Goal: Information Seeking & Learning: Learn about a topic

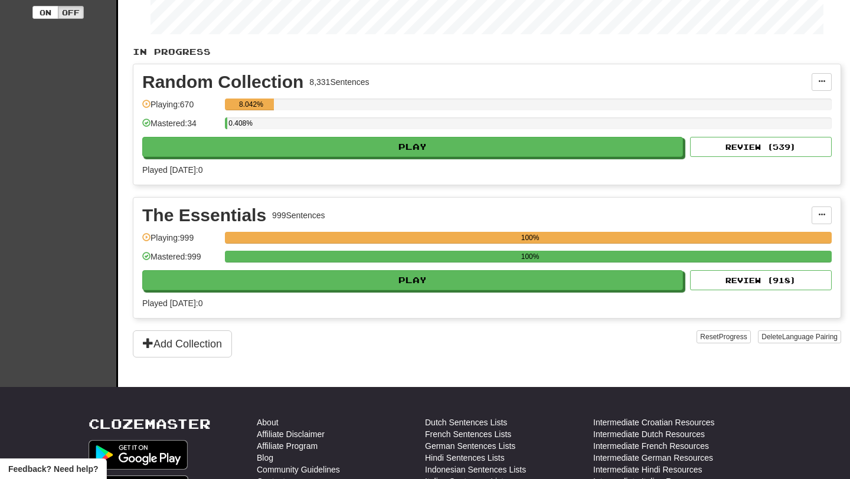
scroll to position [244, 0]
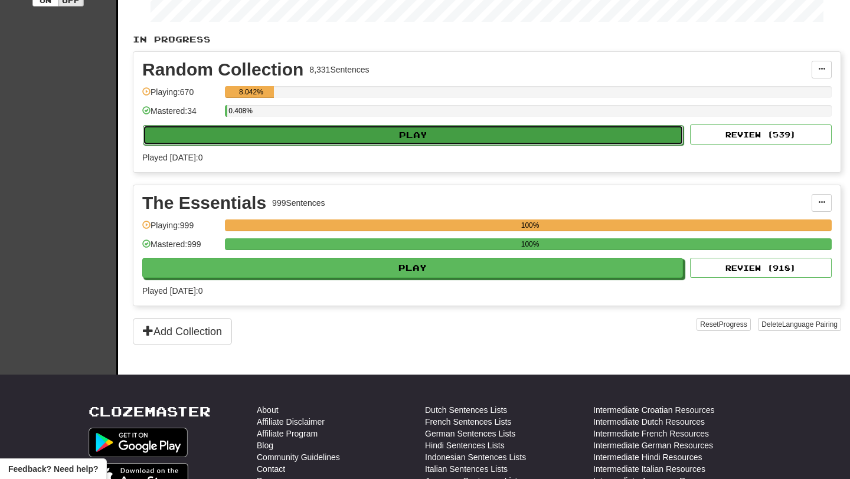
click at [358, 139] on button "Play" at bounding box center [413, 135] width 541 height 20
select select "**"
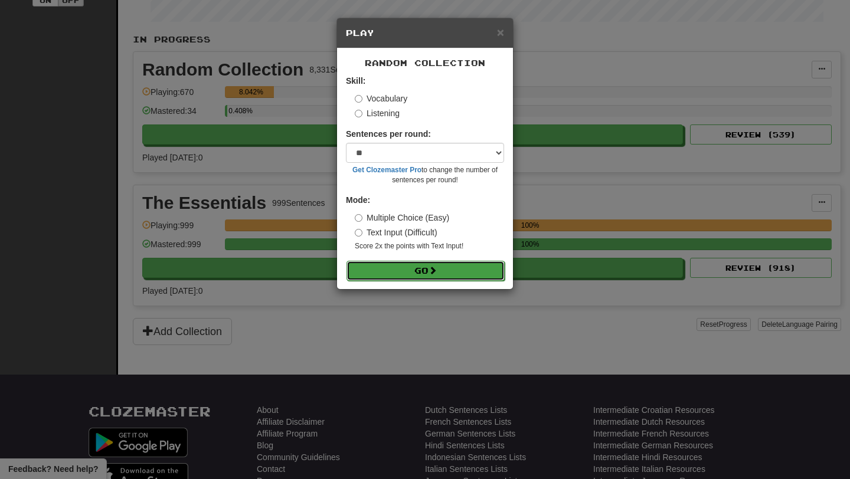
click at [409, 266] on button "Go" at bounding box center [425, 271] width 158 height 20
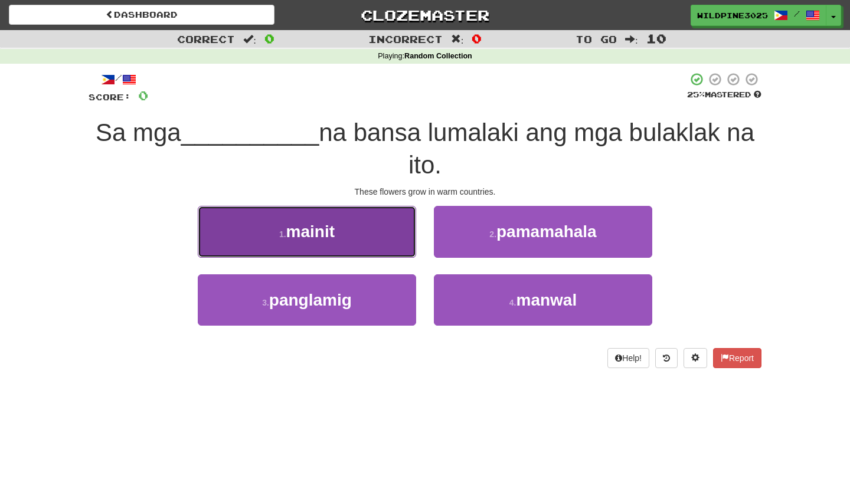
click at [352, 234] on button "1 . mainit" at bounding box center [307, 231] width 218 height 51
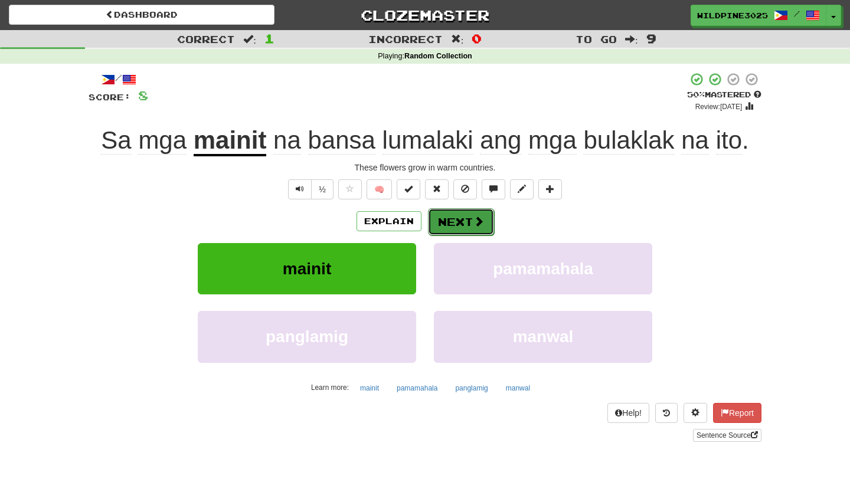
click at [454, 225] on button "Next" at bounding box center [461, 221] width 66 height 27
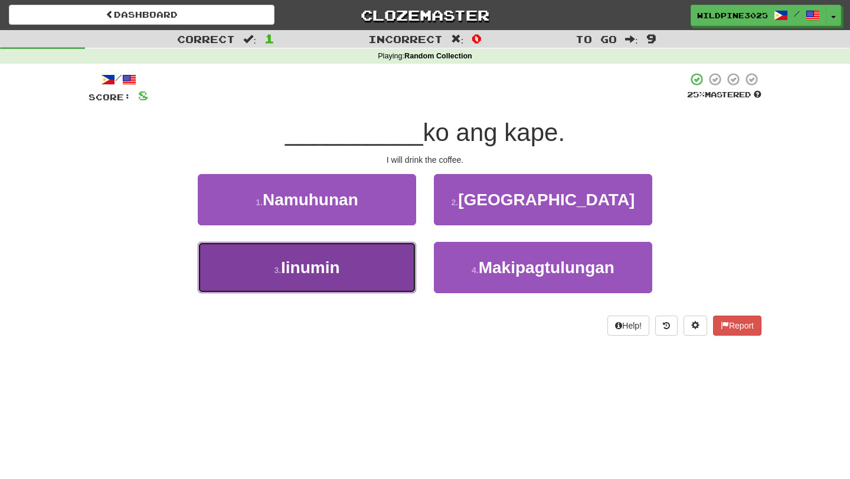
click at [357, 277] on button "3 . Iinumin" at bounding box center [307, 267] width 218 height 51
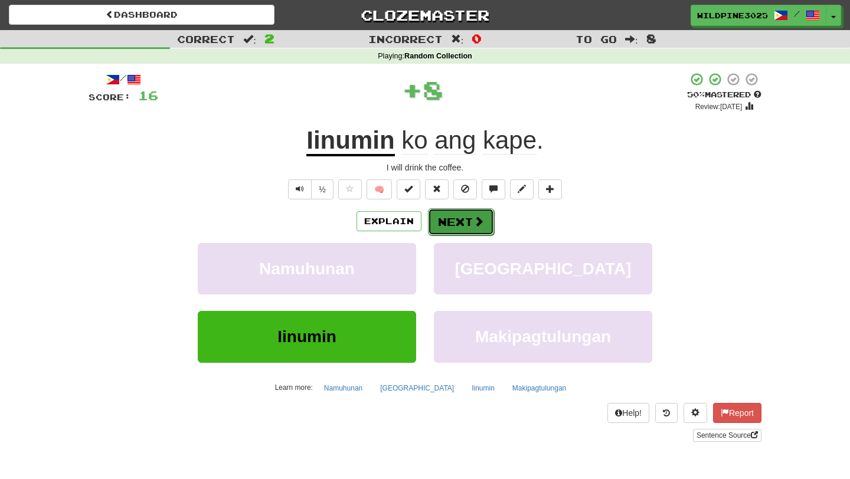
click at [455, 225] on button "Next" at bounding box center [461, 221] width 66 height 27
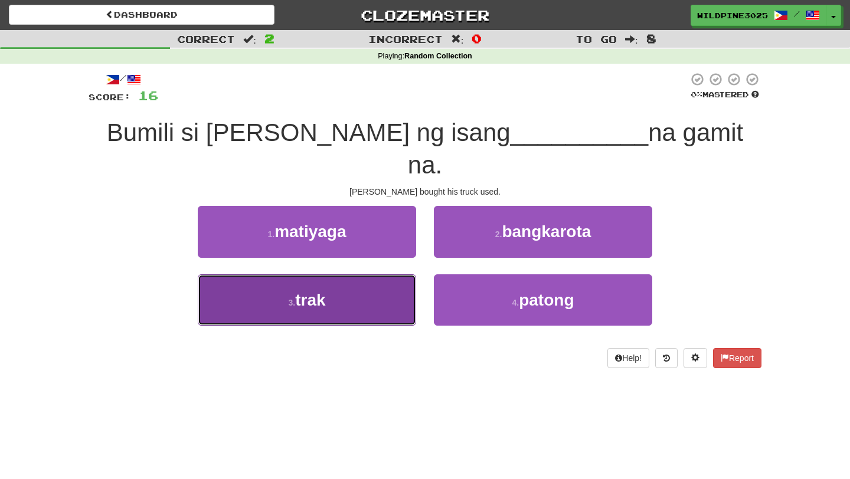
click at [392, 274] on button "3 . trak" at bounding box center [307, 299] width 218 height 51
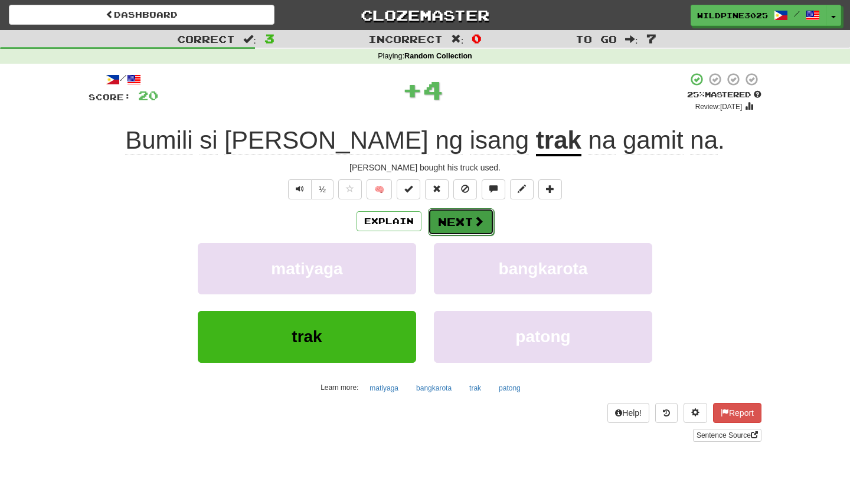
click at [475, 216] on span at bounding box center [478, 221] width 11 height 11
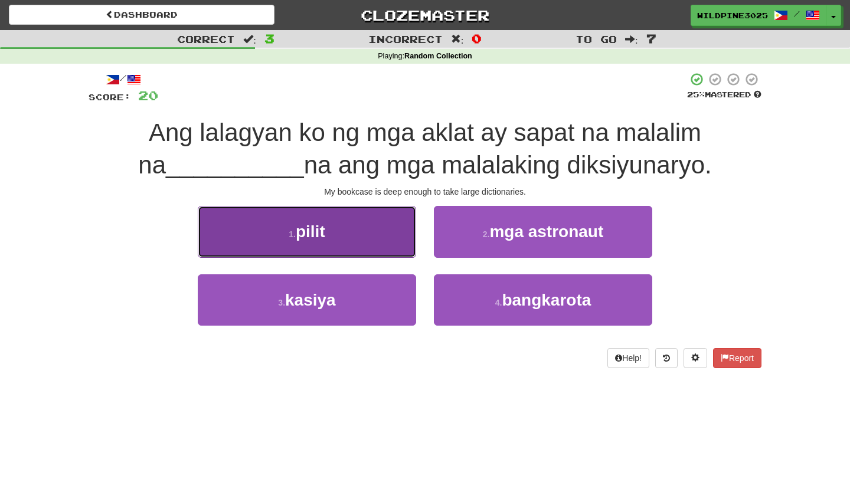
click at [364, 237] on button "1 . pilit" at bounding box center [307, 231] width 218 height 51
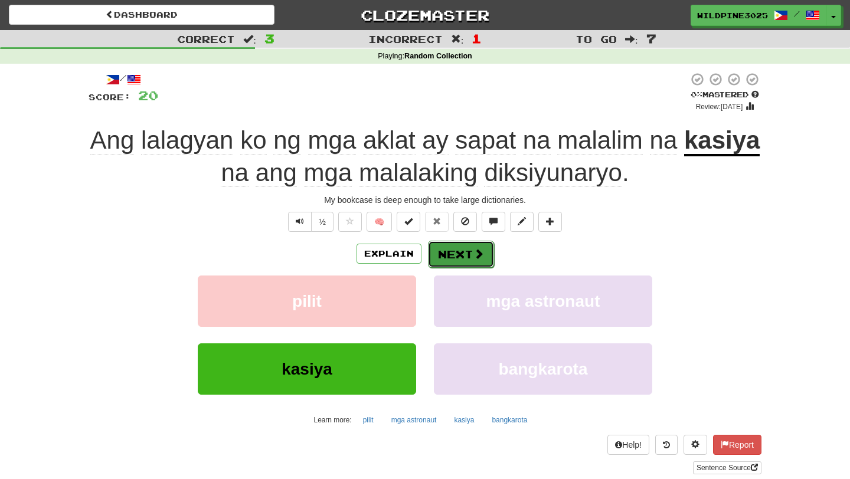
click at [456, 255] on button "Next" at bounding box center [461, 254] width 66 height 27
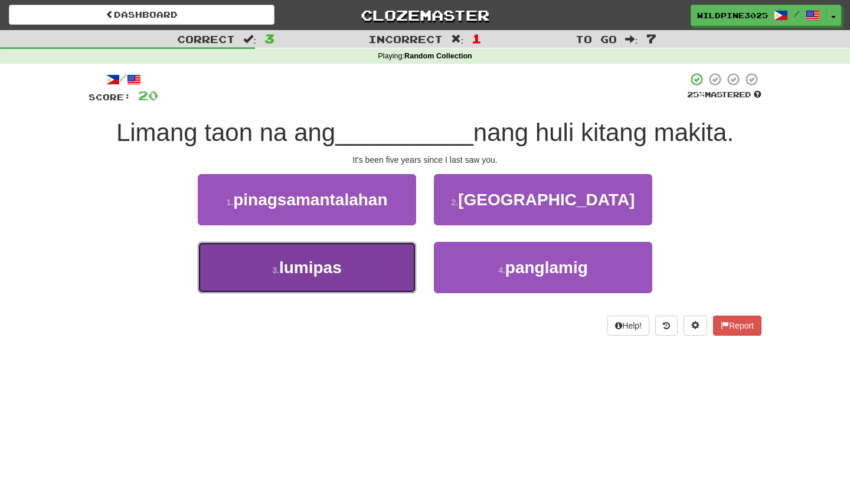
click at [381, 268] on button "3 . lumipas" at bounding box center [307, 267] width 218 height 51
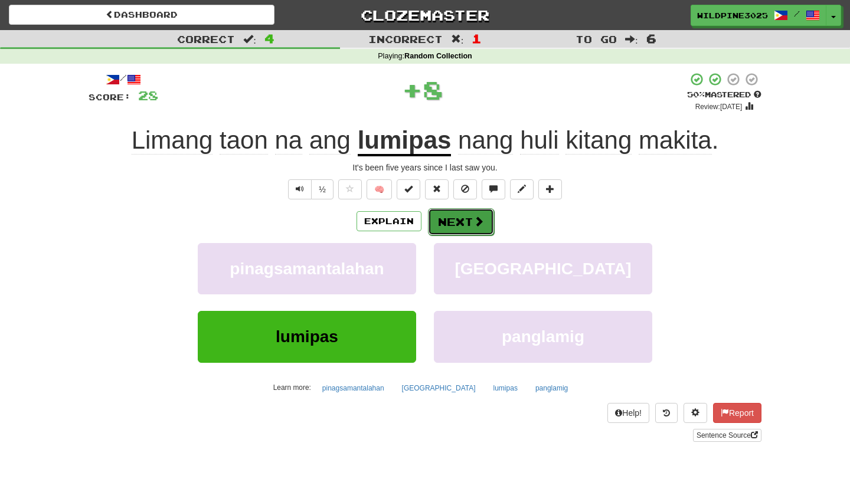
click at [452, 222] on button "Next" at bounding box center [461, 221] width 66 height 27
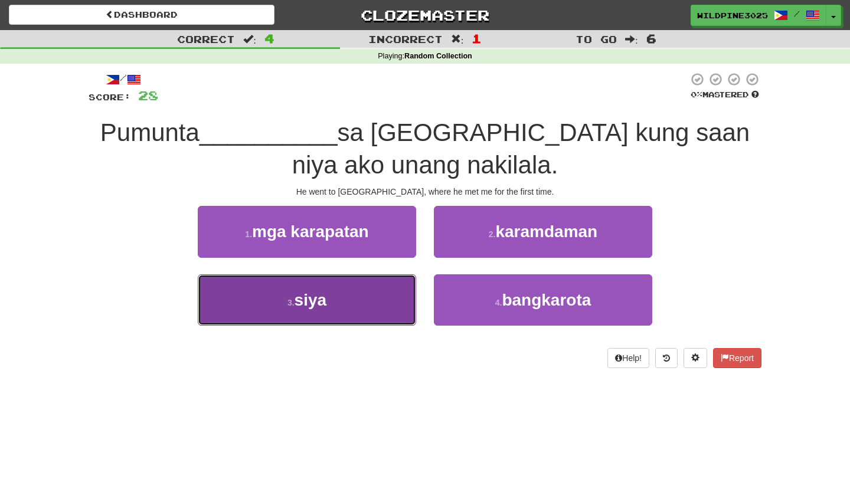
click at [394, 292] on button "3 . siya" at bounding box center [307, 299] width 218 height 51
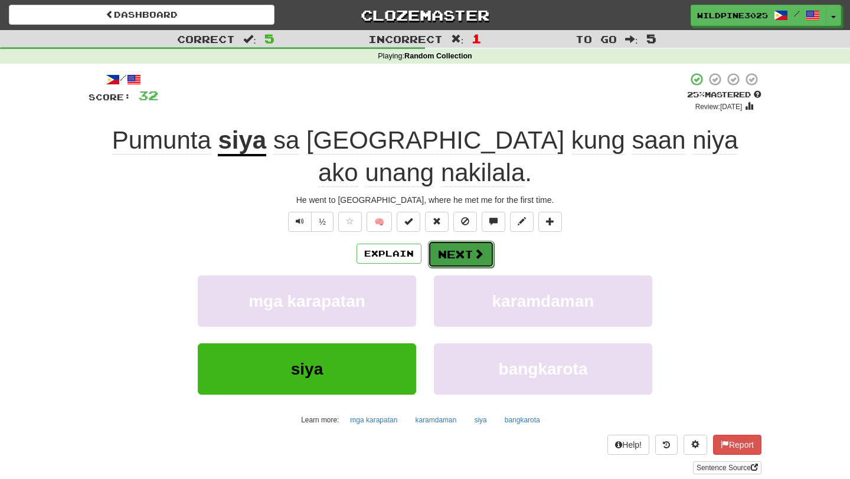
click at [452, 241] on button "Next" at bounding box center [461, 254] width 66 height 27
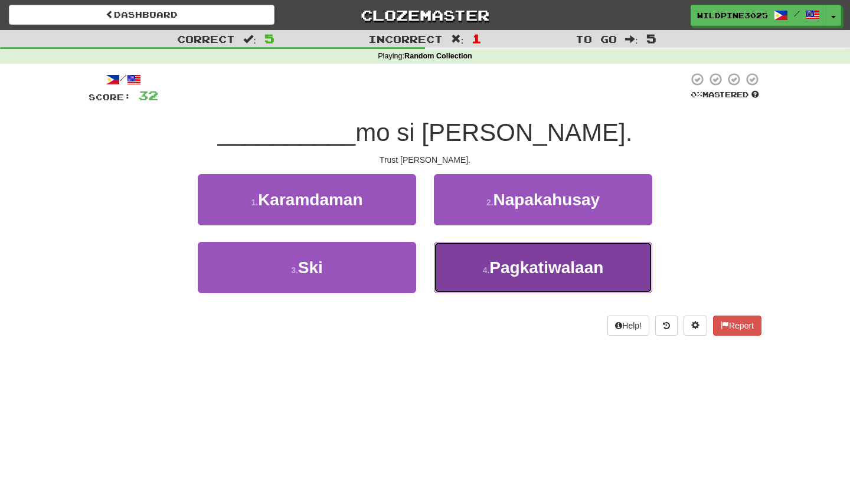
click at [452, 290] on button "4 . Pagkatiwalaan" at bounding box center [543, 267] width 218 height 51
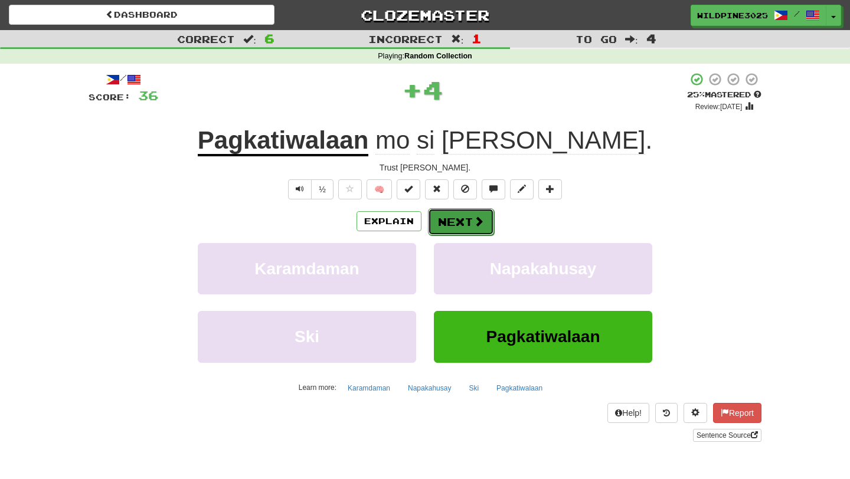
click at [451, 229] on button "Next" at bounding box center [461, 221] width 66 height 27
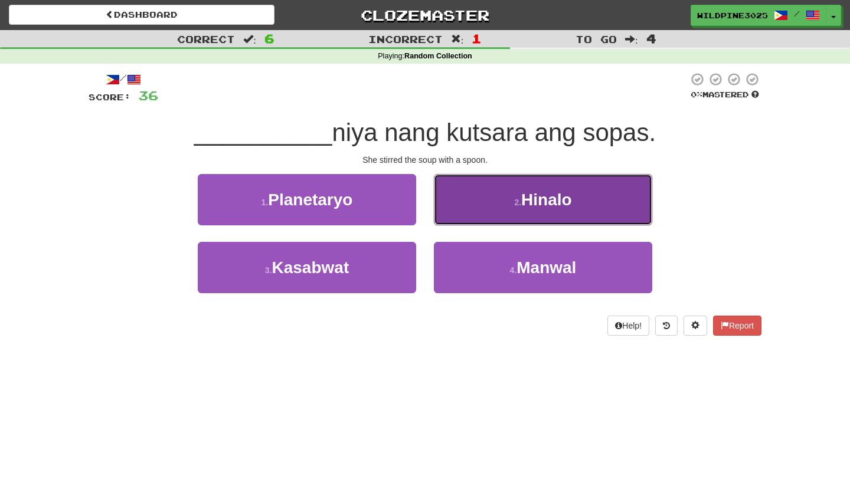
click at [457, 221] on button "2 . Hinalo" at bounding box center [543, 199] width 218 height 51
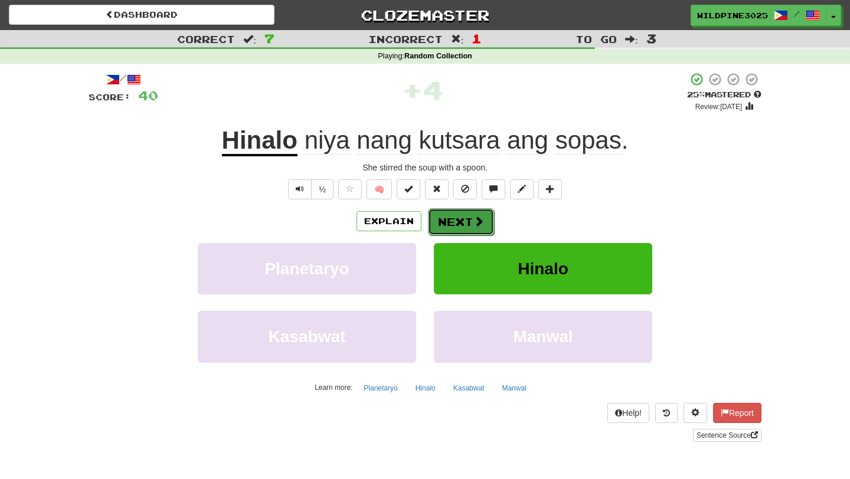
click at [456, 222] on button "Next" at bounding box center [461, 221] width 66 height 27
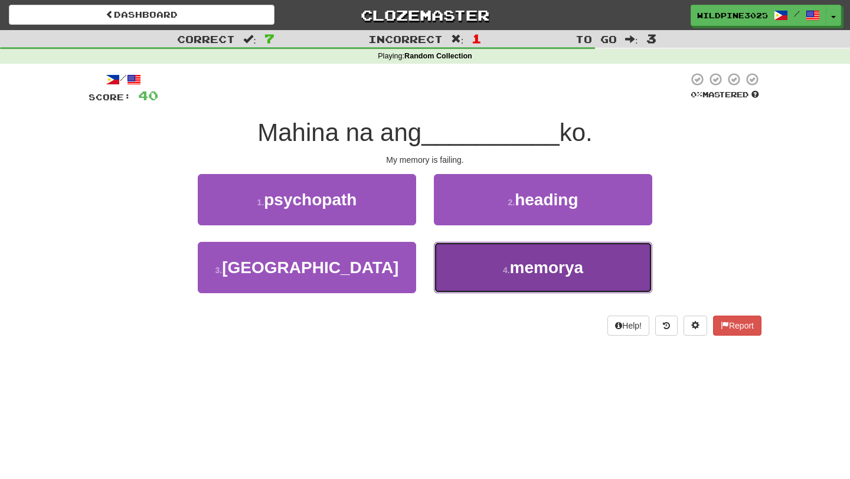
click at [457, 264] on button "4 . memorya" at bounding box center [543, 267] width 218 height 51
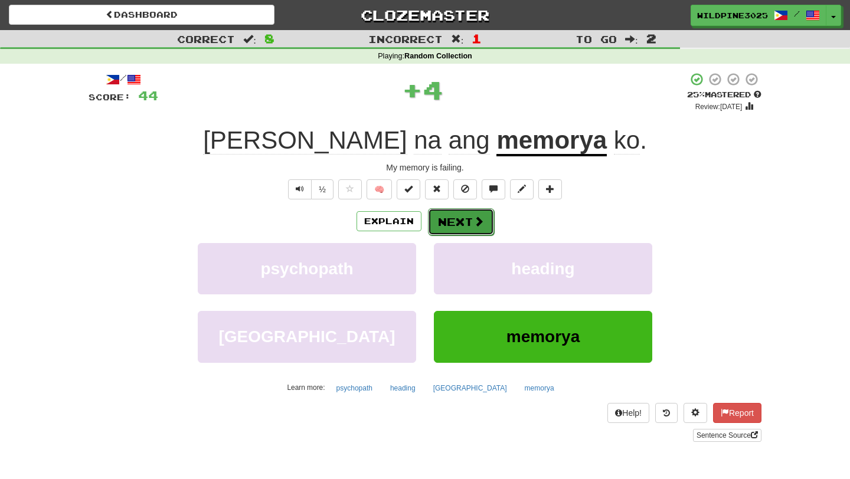
click at [454, 226] on button "Next" at bounding box center [461, 221] width 66 height 27
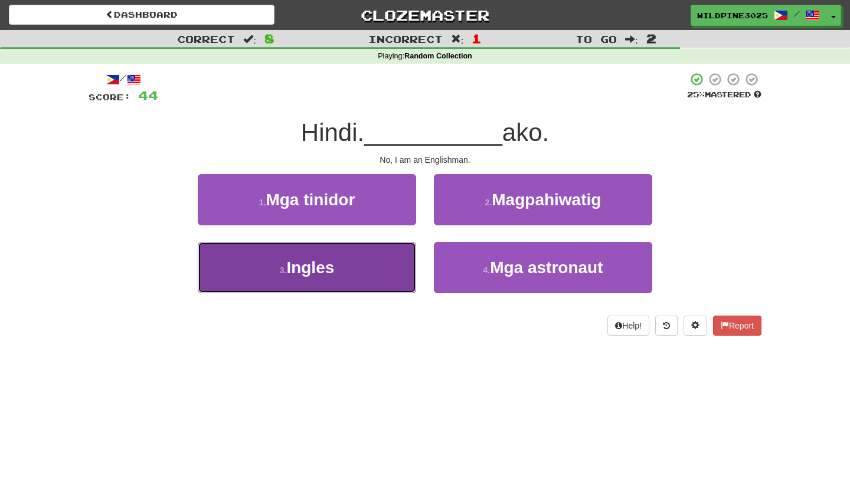
click at [407, 267] on button "3 . Ingles" at bounding box center [307, 267] width 218 height 51
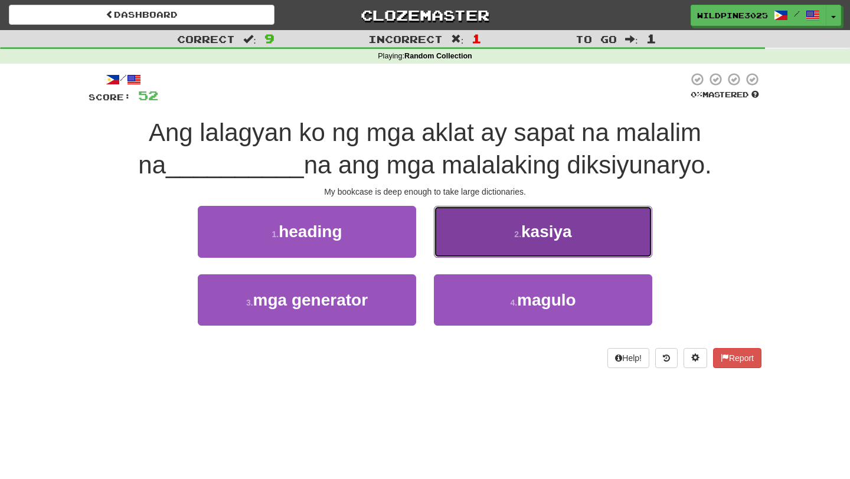
click at [454, 240] on button "2 . kasiya" at bounding box center [543, 231] width 218 height 51
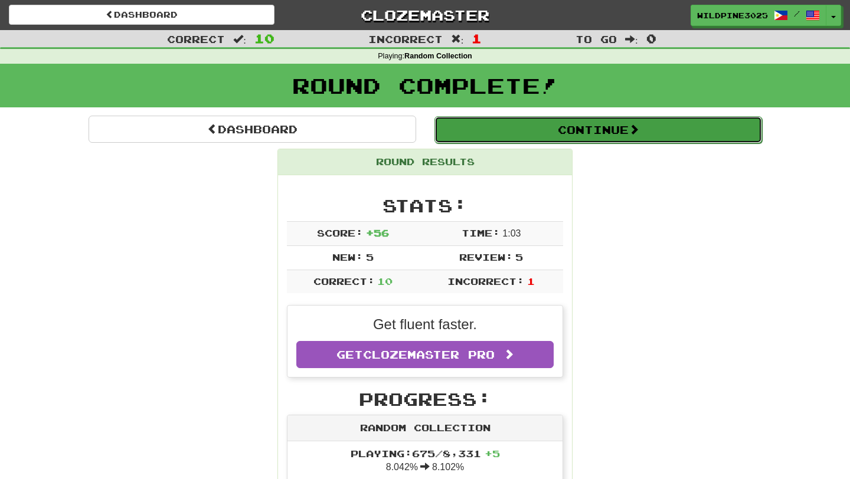
click at [480, 125] on button "Continue" at bounding box center [598, 129] width 328 height 27
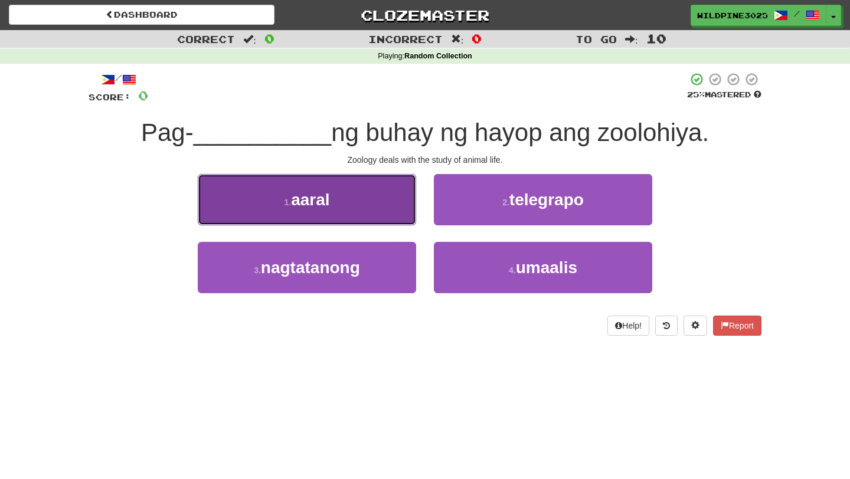
click at [412, 186] on button "1 . aaral" at bounding box center [307, 199] width 218 height 51
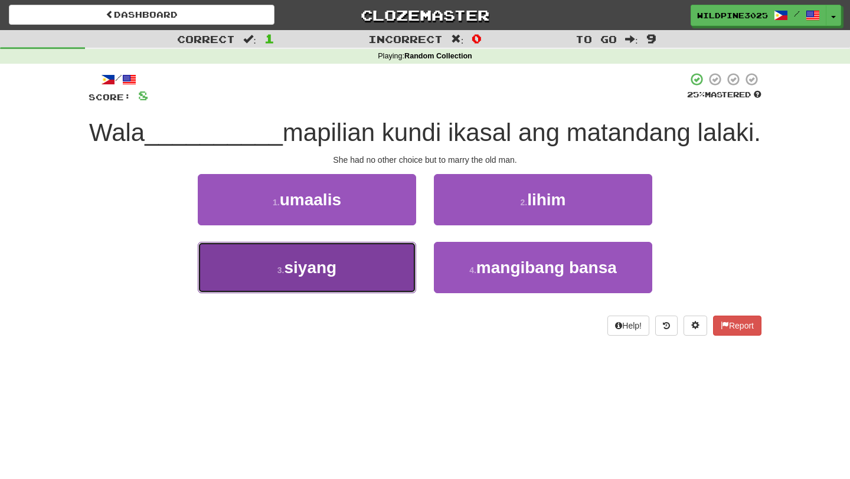
click at [378, 273] on button "3 . siyang" at bounding box center [307, 267] width 218 height 51
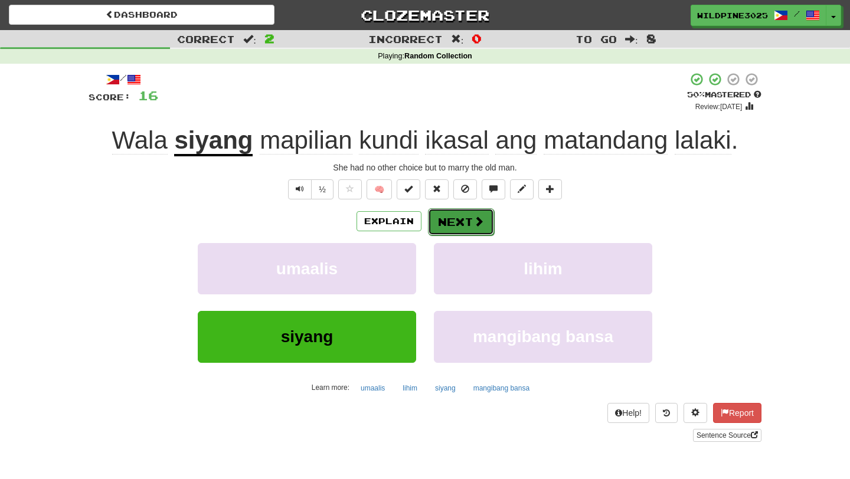
click at [443, 229] on button "Next" at bounding box center [461, 221] width 66 height 27
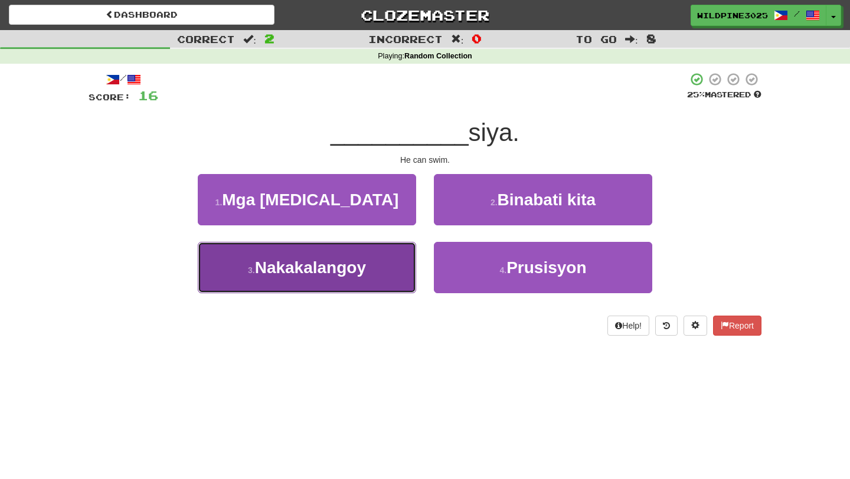
click at [402, 273] on button "3 . Nakakalangoy" at bounding box center [307, 267] width 218 height 51
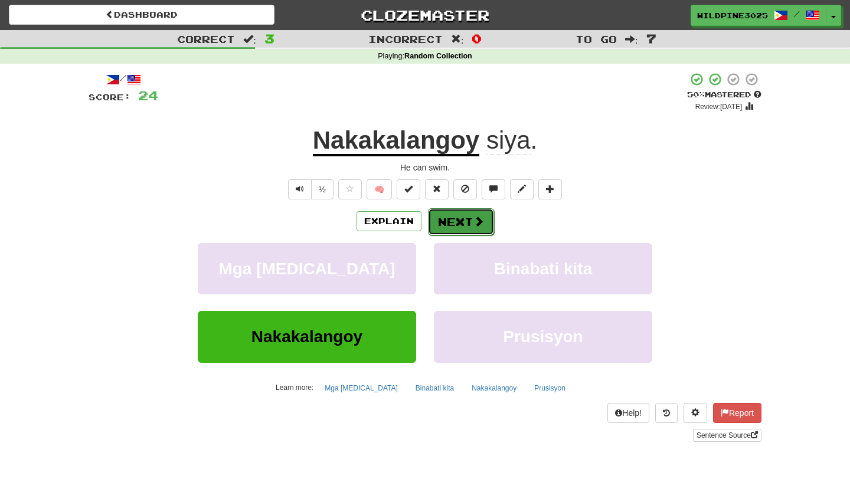
click at [454, 226] on button "Next" at bounding box center [461, 221] width 66 height 27
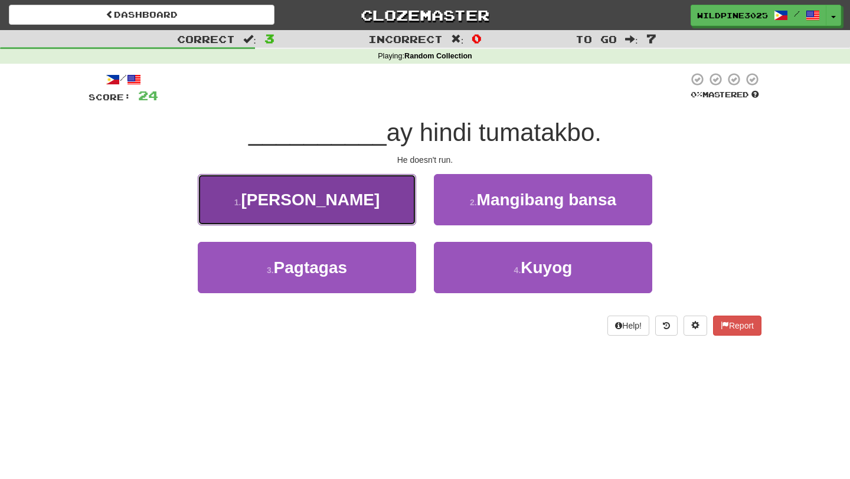
click at [401, 224] on button "1 . Siya" at bounding box center [307, 199] width 218 height 51
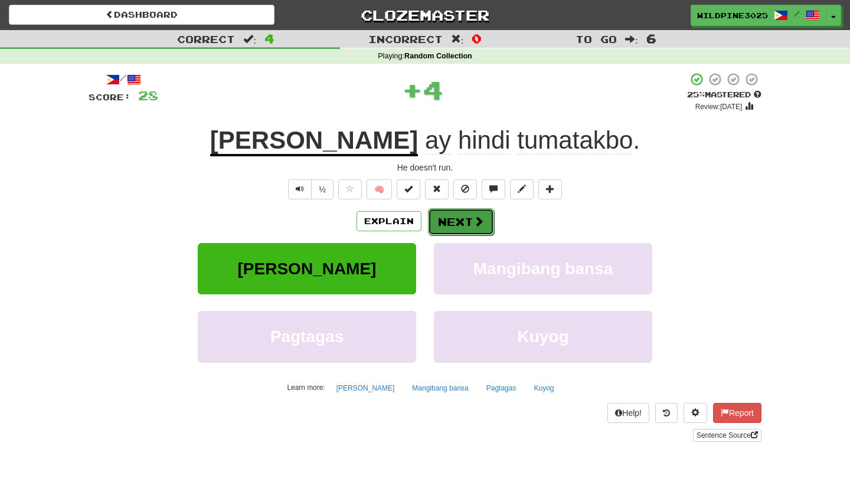
click at [469, 225] on button "Next" at bounding box center [461, 221] width 66 height 27
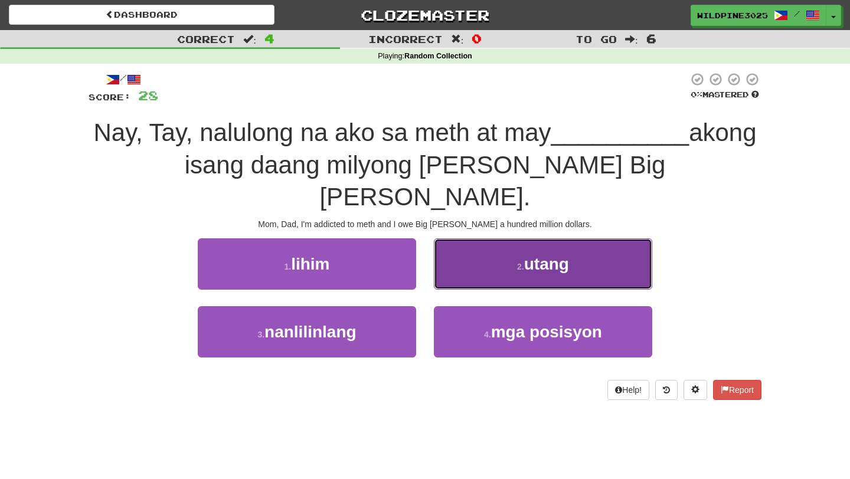
click at [463, 244] on button "2 . utang" at bounding box center [543, 263] width 218 height 51
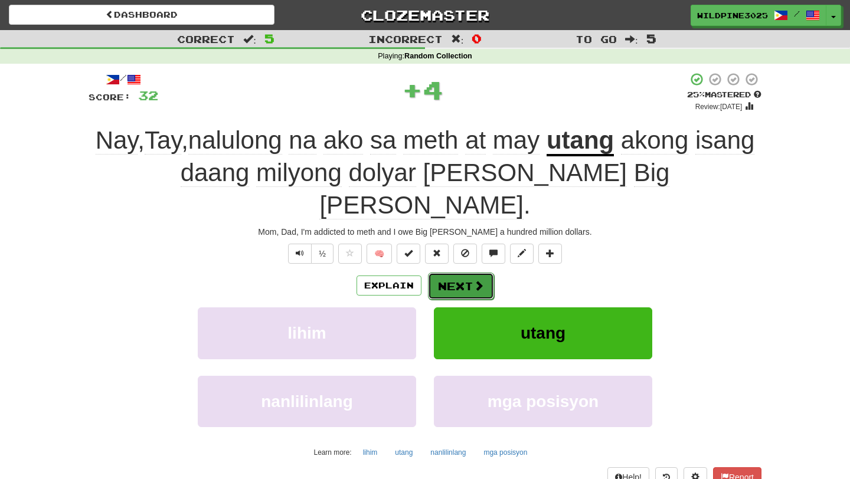
click at [467, 273] on button "Next" at bounding box center [461, 286] width 66 height 27
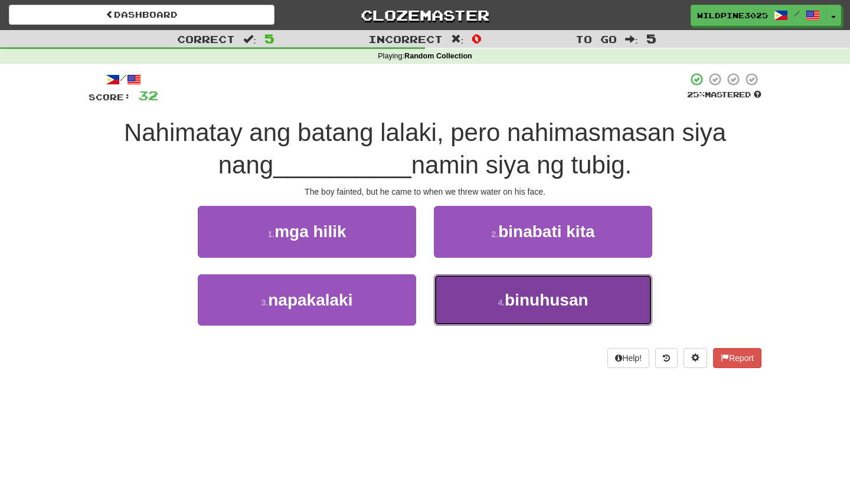
click at [467, 318] on button "4 . binuhusan" at bounding box center [543, 299] width 218 height 51
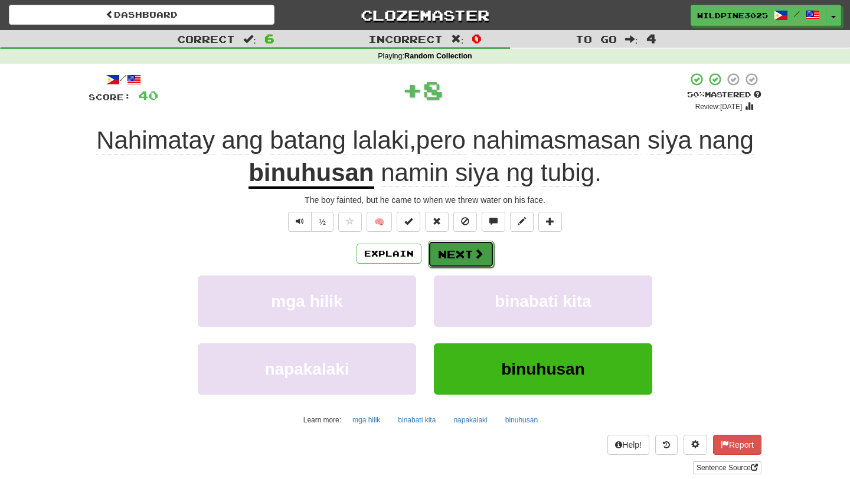
click at [460, 257] on button "Next" at bounding box center [461, 254] width 66 height 27
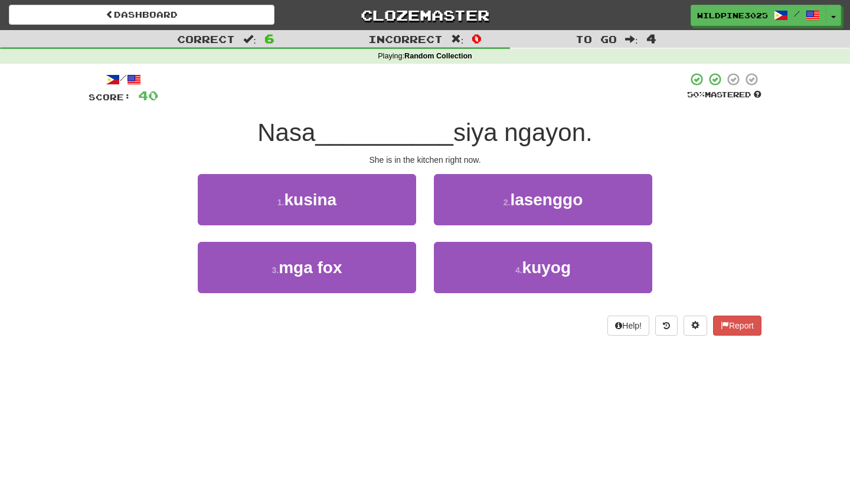
click at [384, 227] on div "1 . kusina" at bounding box center [307, 208] width 236 height 68
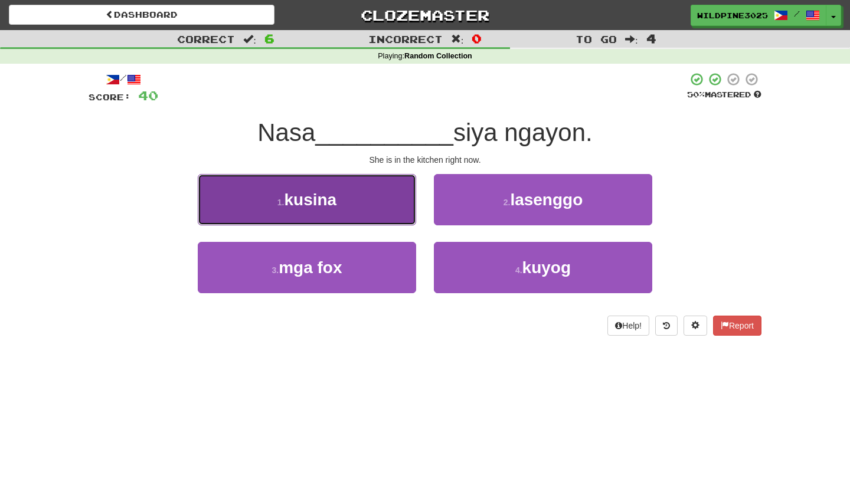
click at [384, 214] on button "1 . kusina" at bounding box center [307, 199] width 218 height 51
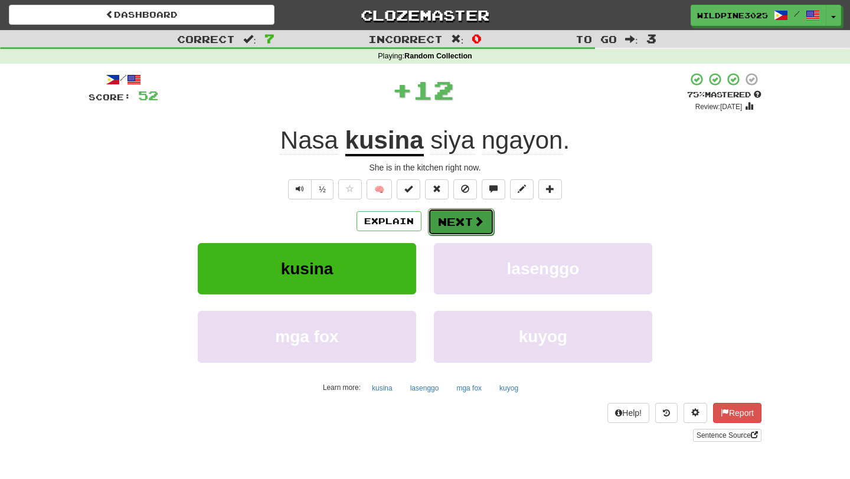
click at [441, 222] on button "Next" at bounding box center [461, 221] width 66 height 27
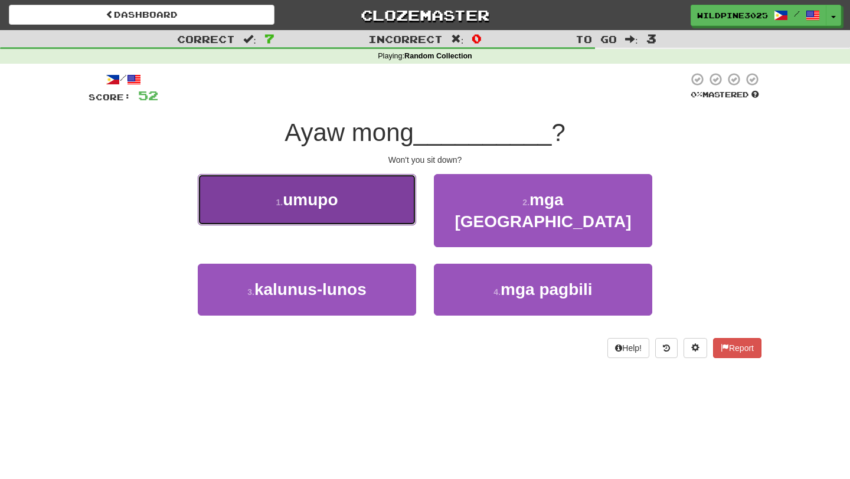
click at [401, 220] on button "1 . umupo" at bounding box center [307, 199] width 218 height 51
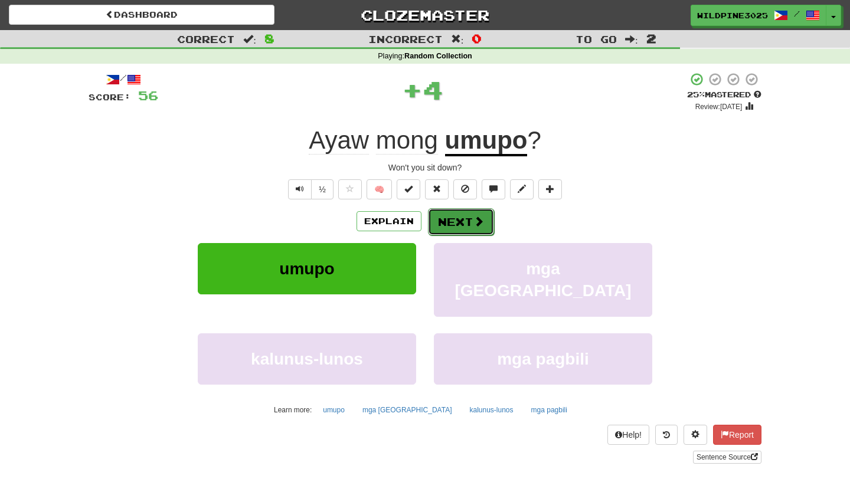
click at [460, 220] on button "Next" at bounding box center [461, 221] width 66 height 27
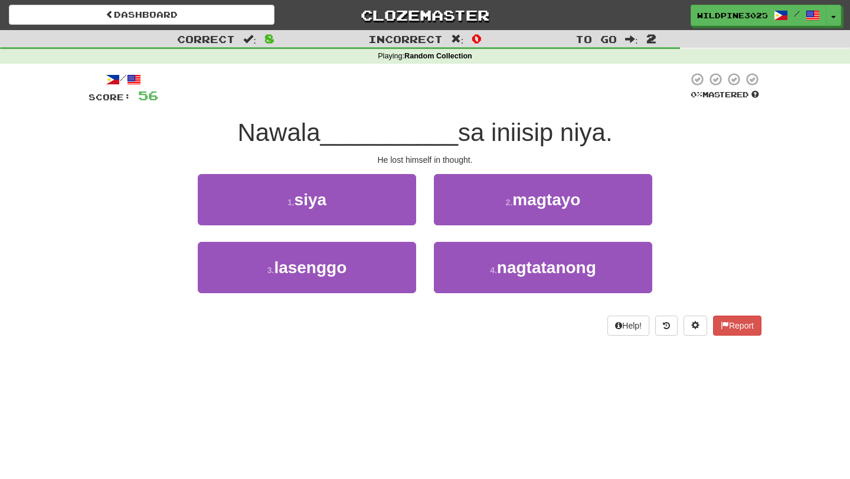
click at [391, 226] on div "1 . siya" at bounding box center [307, 208] width 236 height 68
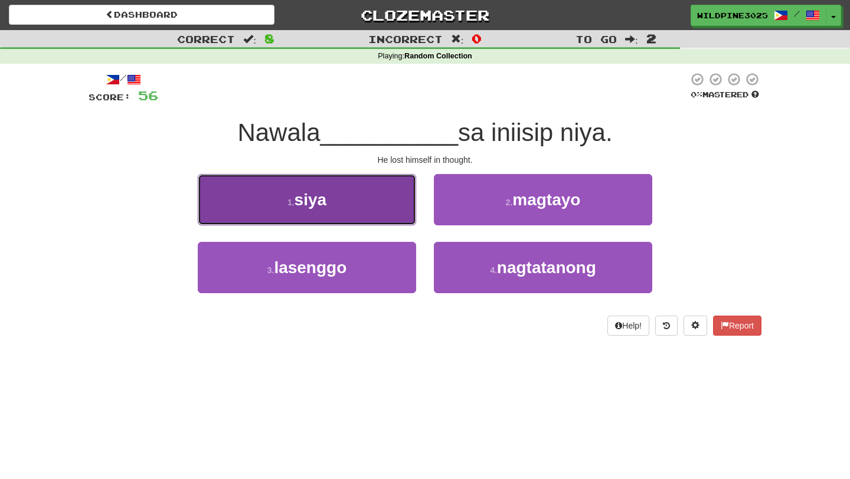
click at [401, 213] on button "1 . siya" at bounding box center [307, 199] width 218 height 51
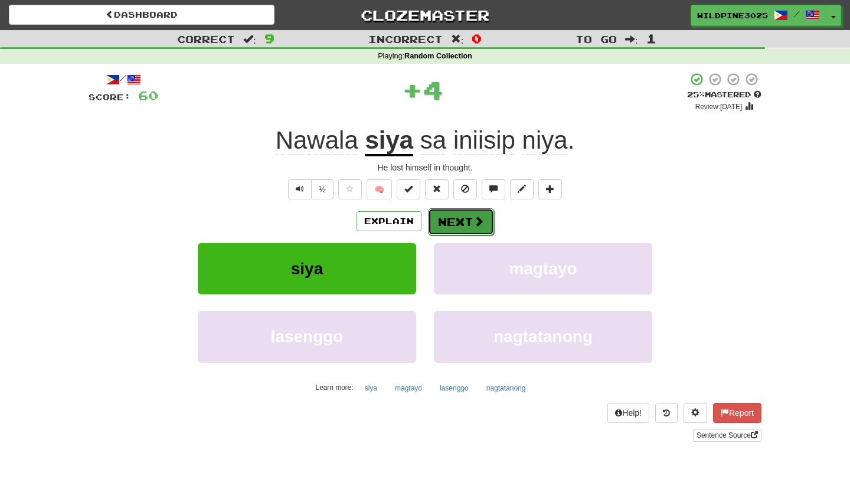
click at [461, 221] on button "Next" at bounding box center [461, 221] width 66 height 27
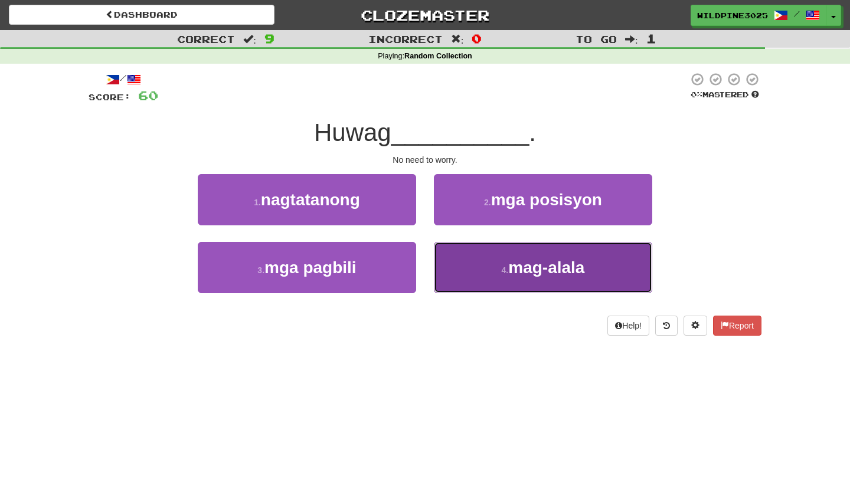
click at [461, 262] on button "4 . mag-alala" at bounding box center [543, 267] width 218 height 51
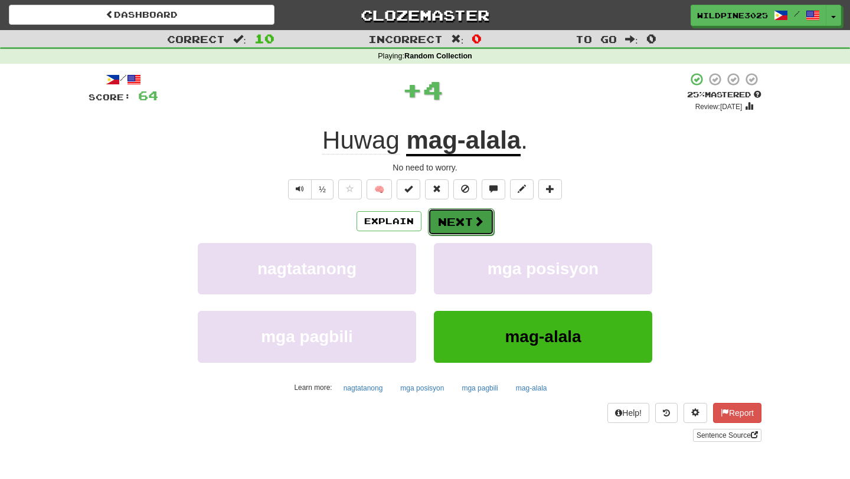
click at [463, 223] on button "Next" at bounding box center [461, 221] width 66 height 27
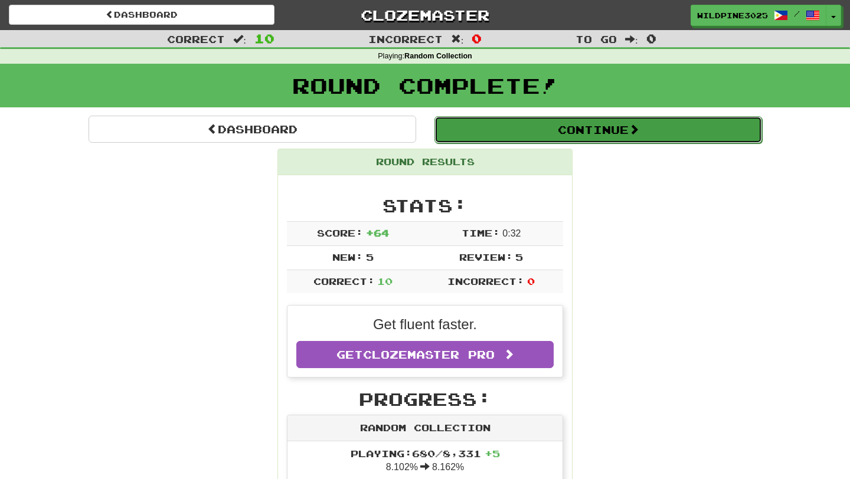
click at [466, 129] on button "Continue" at bounding box center [598, 129] width 328 height 27
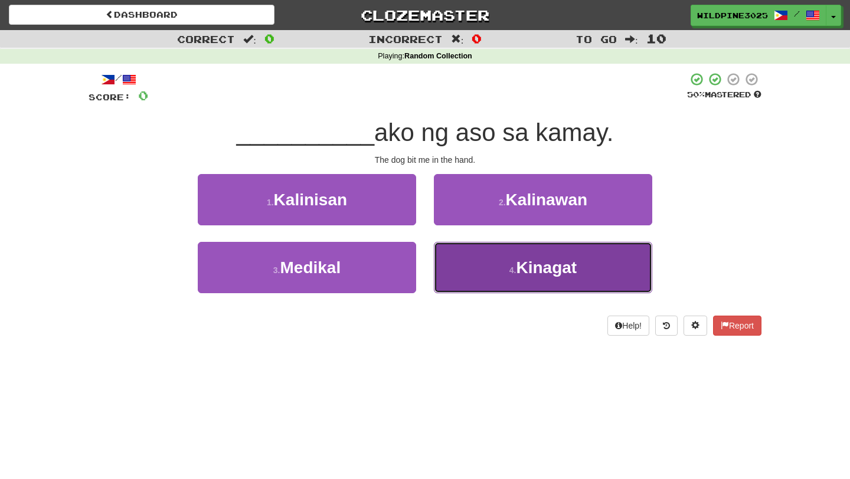
click at [464, 252] on button "4 . Kinagat" at bounding box center [543, 267] width 218 height 51
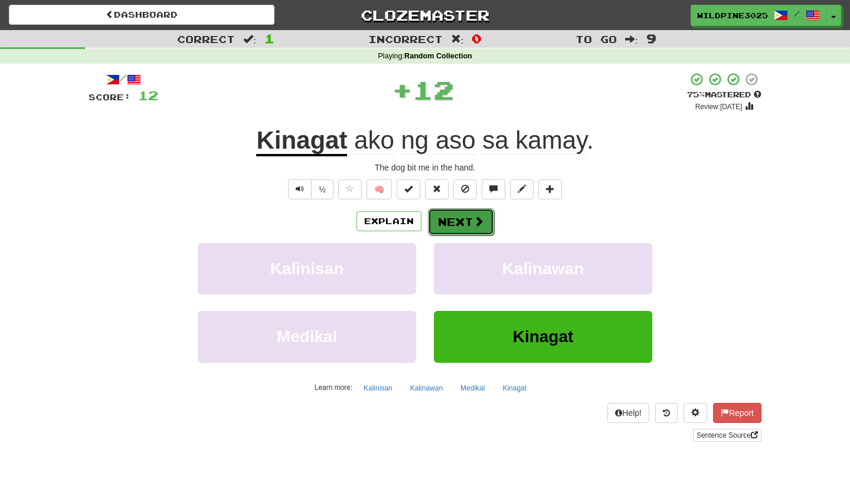
click at [471, 215] on button "Next" at bounding box center [461, 221] width 66 height 27
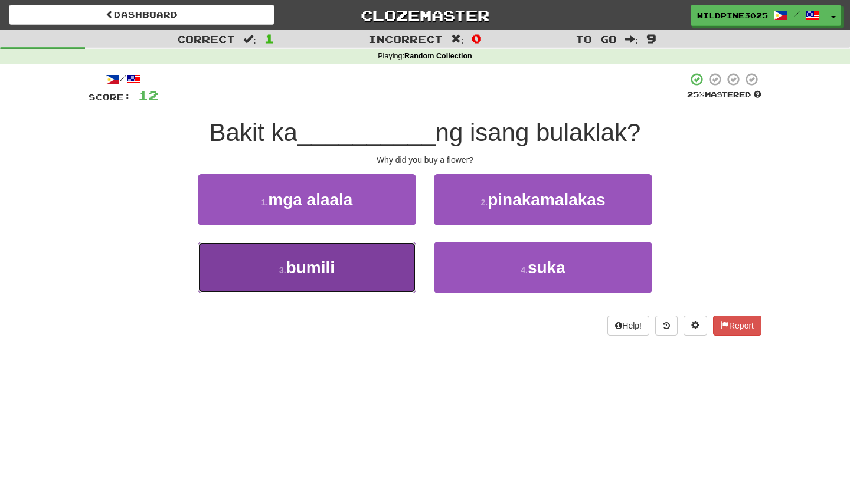
click at [402, 271] on button "3 . bumili" at bounding box center [307, 267] width 218 height 51
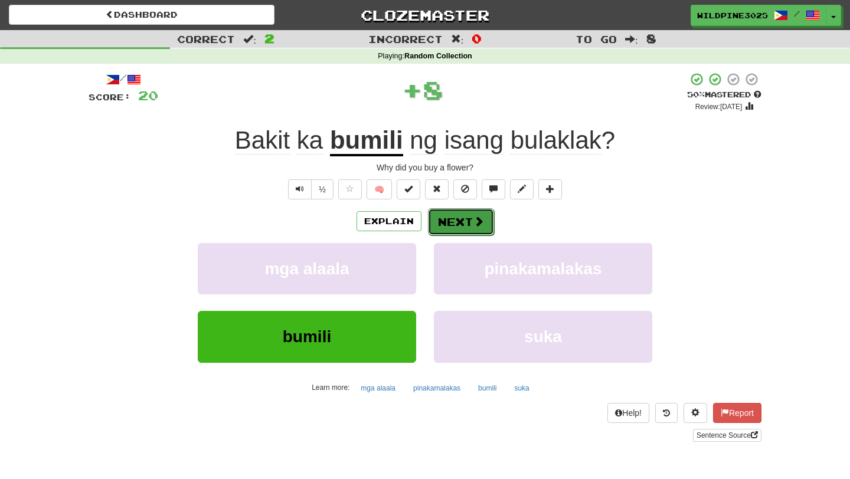
click at [448, 222] on button "Next" at bounding box center [461, 221] width 66 height 27
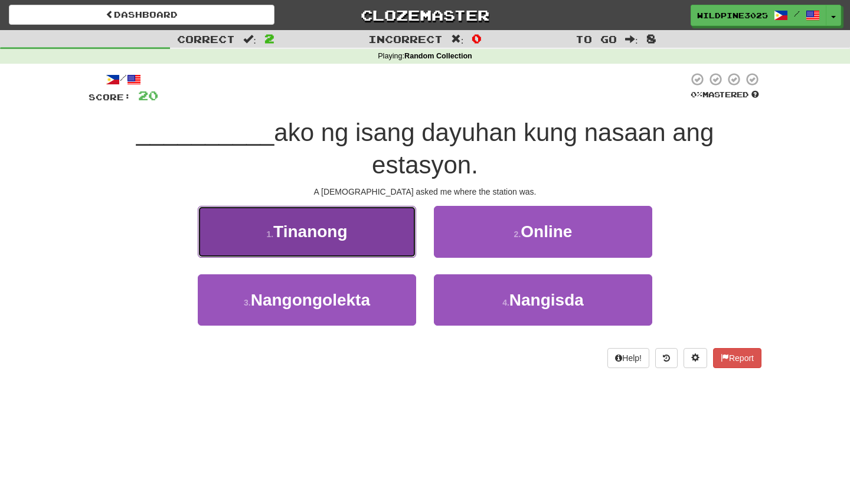
click at [392, 247] on button "1 . Tinanong" at bounding box center [307, 231] width 218 height 51
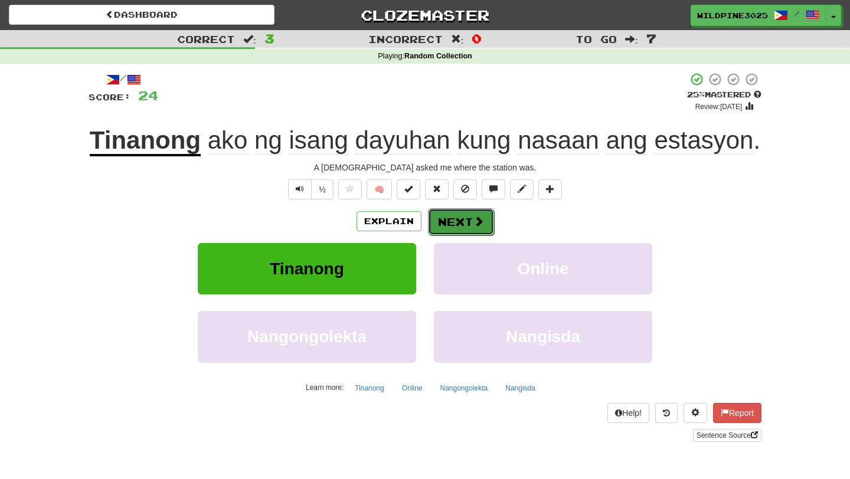
click at [469, 217] on button "Next" at bounding box center [461, 221] width 66 height 27
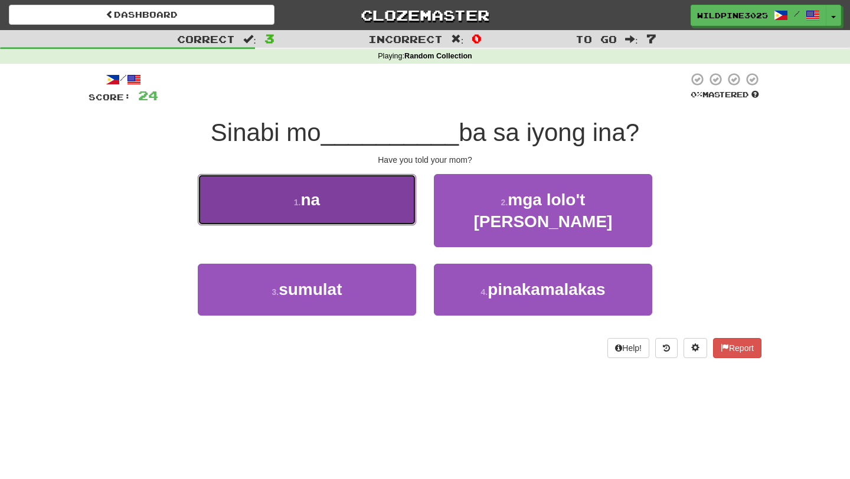
click at [390, 218] on button "1 . na" at bounding box center [307, 199] width 218 height 51
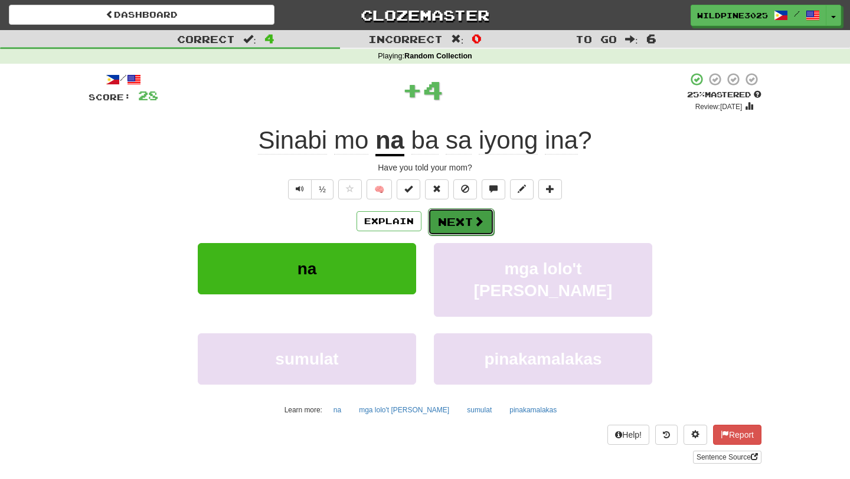
click at [473, 218] on span at bounding box center [478, 221] width 11 height 11
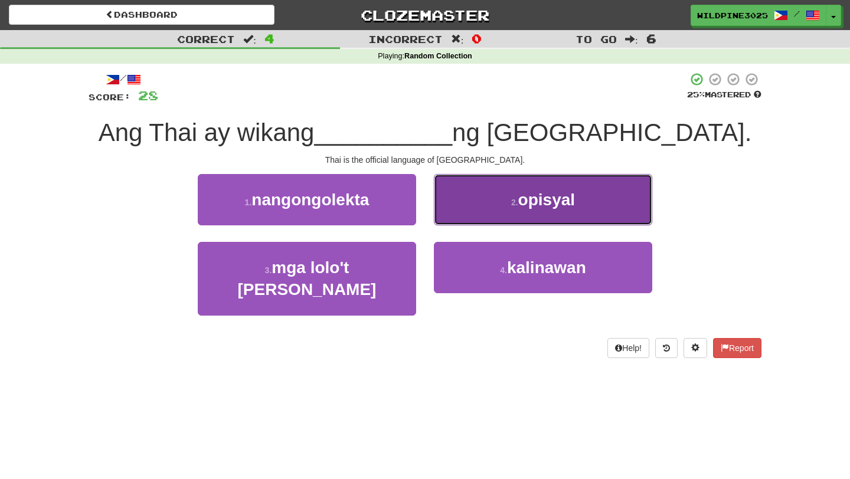
click at [465, 212] on button "2 . opisyal" at bounding box center [543, 199] width 218 height 51
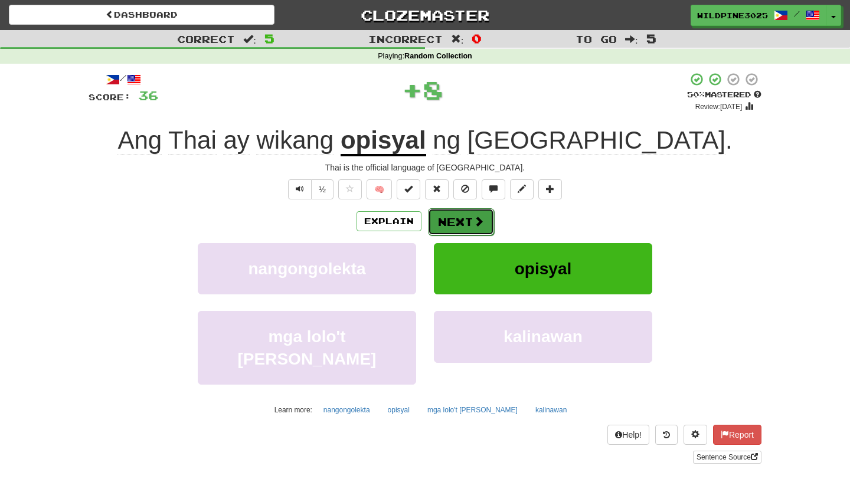
click at [460, 216] on button "Next" at bounding box center [461, 221] width 66 height 27
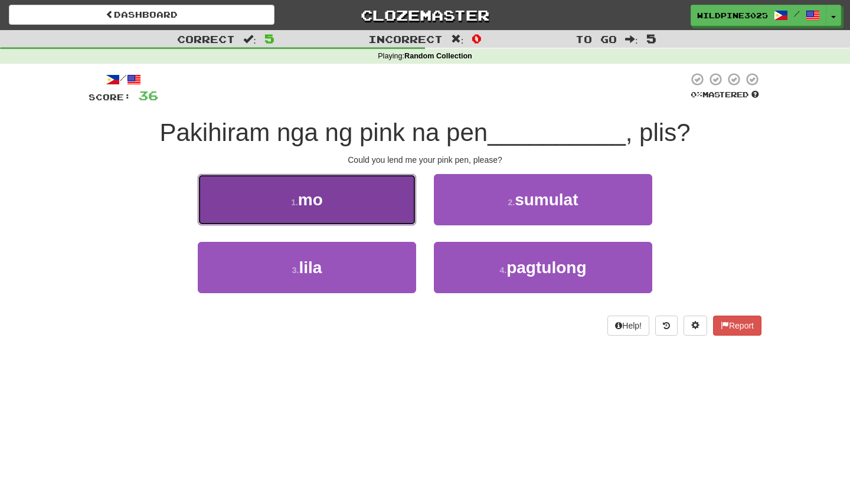
click at [390, 218] on button "1 . mo" at bounding box center [307, 199] width 218 height 51
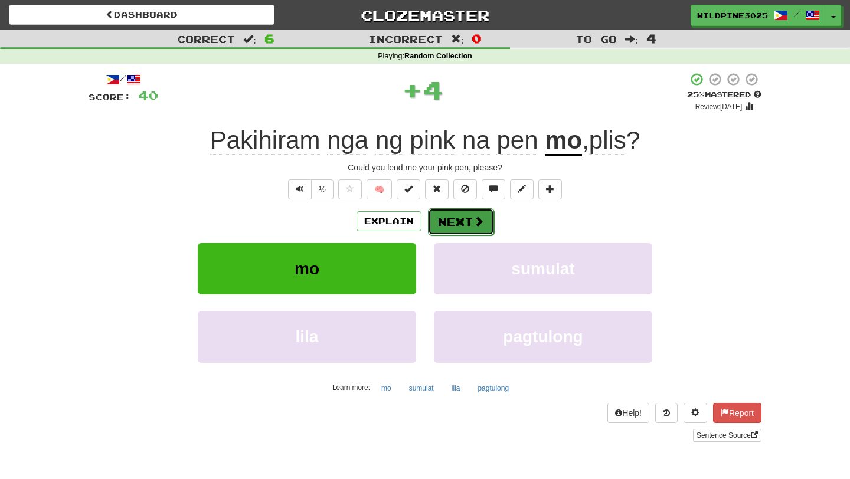
click at [467, 223] on button "Next" at bounding box center [461, 221] width 66 height 27
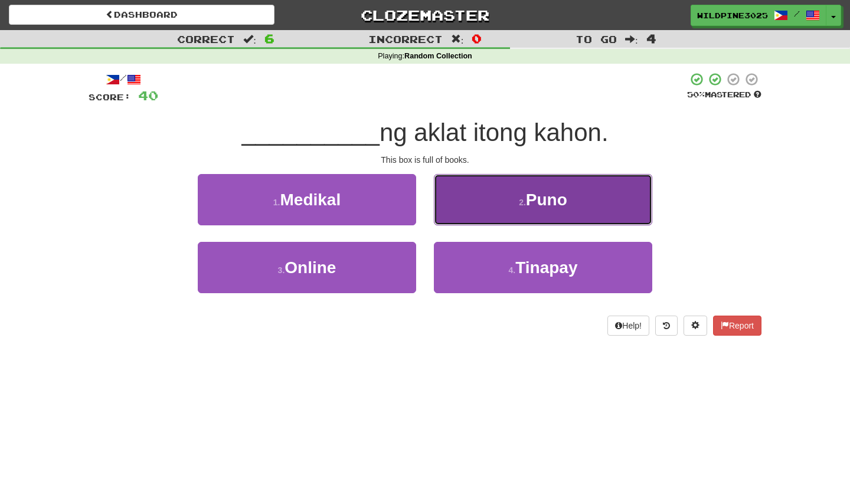
click at [467, 223] on button "2 . Puno" at bounding box center [543, 199] width 218 height 51
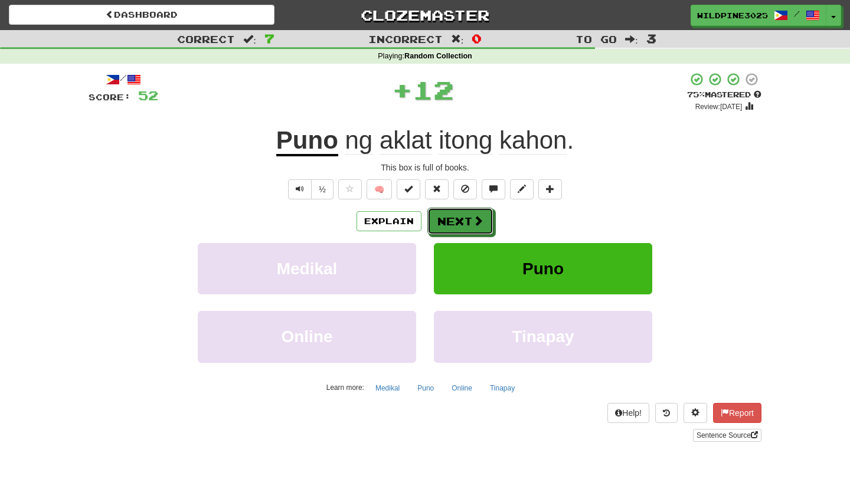
click at [467, 223] on button "Next" at bounding box center [460, 221] width 66 height 27
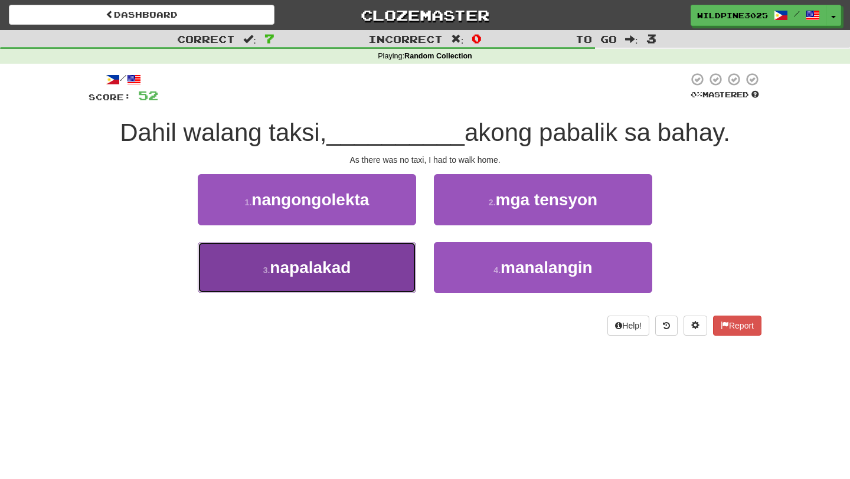
click at [412, 260] on button "3 . napalakad" at bounding box center [307, 267] width 218 height 51
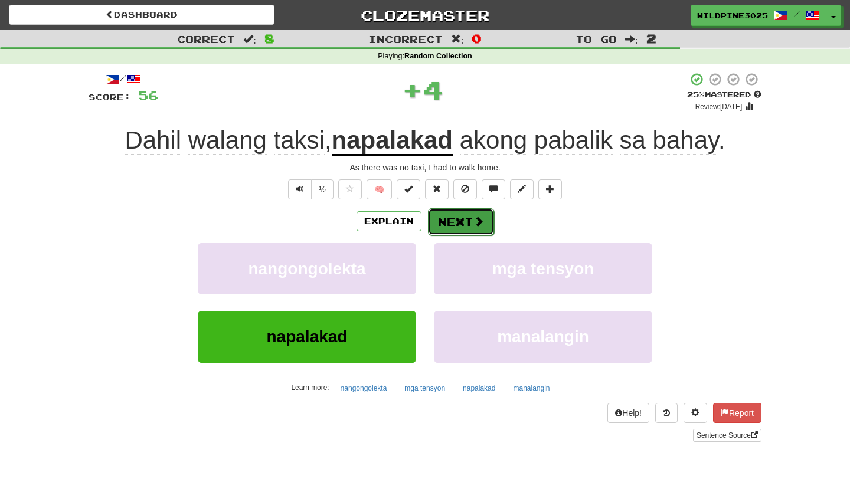
click at [473, 216] on span at bounding box center [478, 221] width 11 height 11
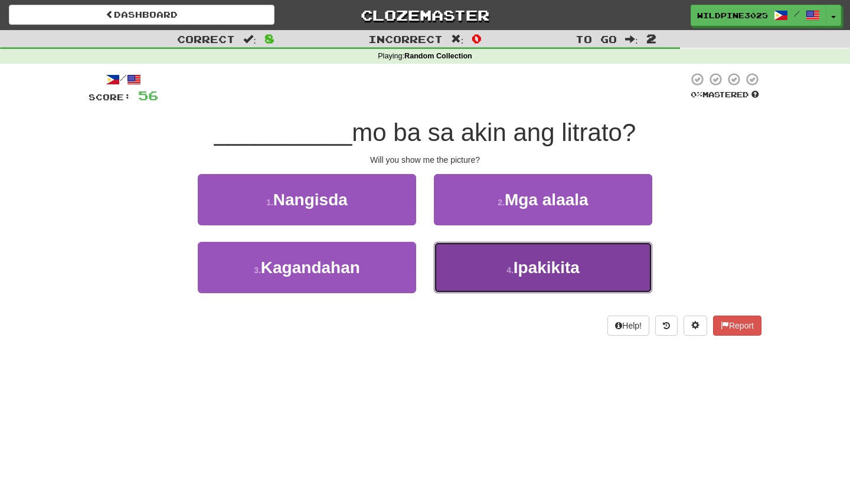
click at [463, 271] on button "4 . Ipakikita" at bounding box center [543, 267] width 218 height 51
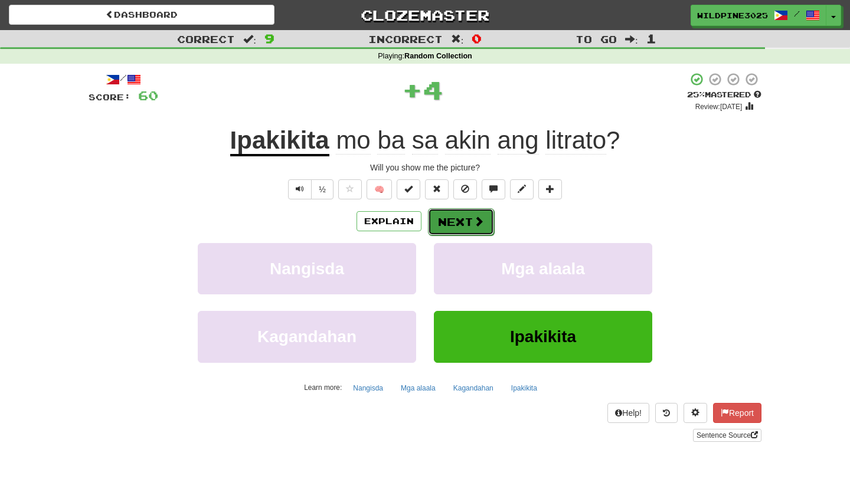
click at [460, 224] on button "Next" at bounding box center [461, 221] width 66 height 27
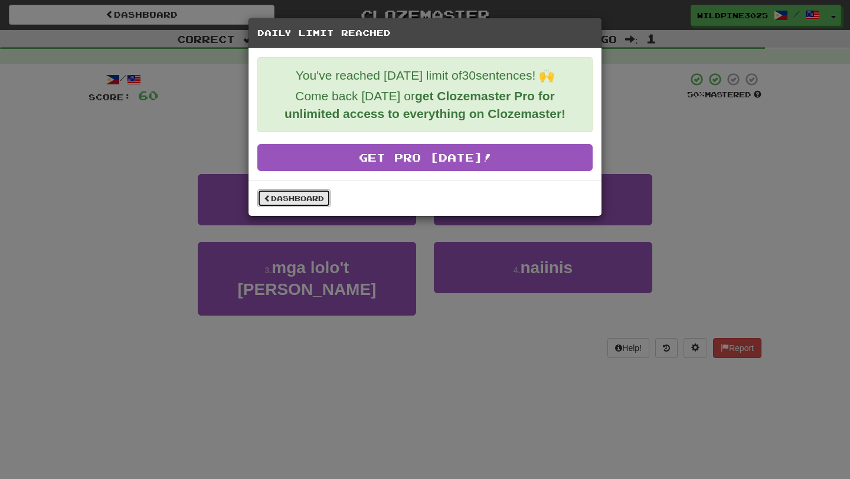
click at [303, 205] on link "Dashboard" at bounding box center [293, 198] width 73 height 18
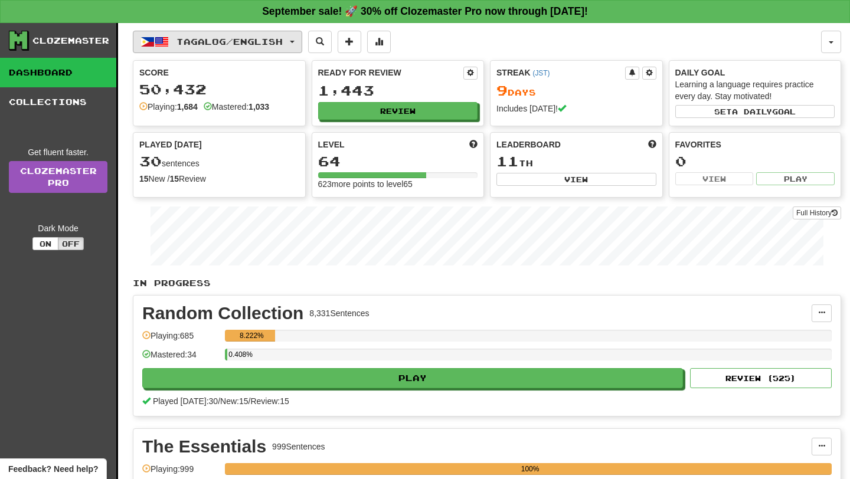
click at [281, 42] on span "Tagalog / English" at bounding box center [229, 42] width 106 height 10
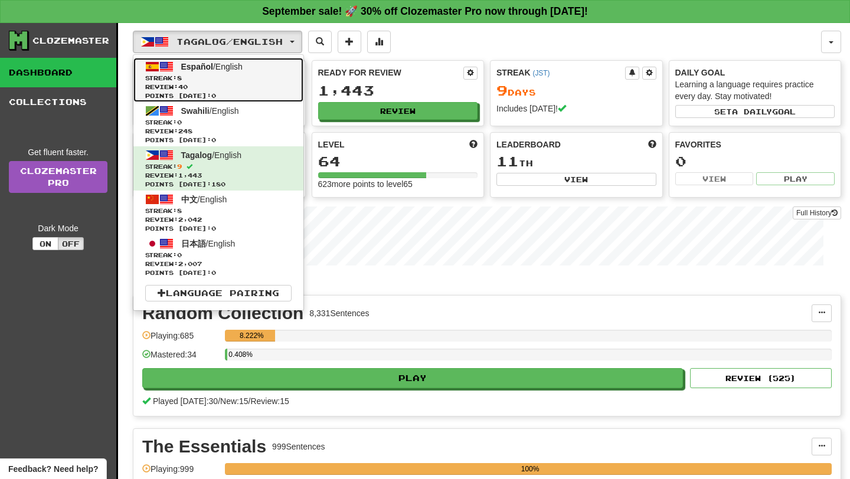
click at [279, 77] on span "Streak: 8" at bounding box center [218, 78] width 146 height 9
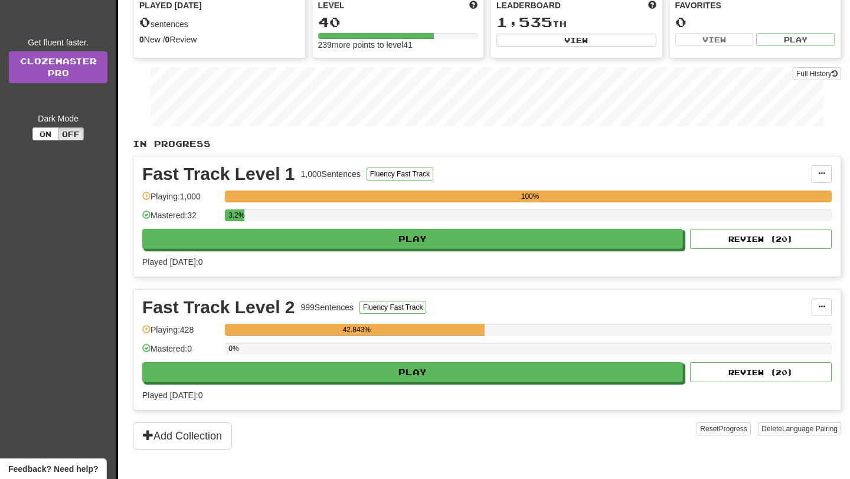
scroll to position [186, 0]
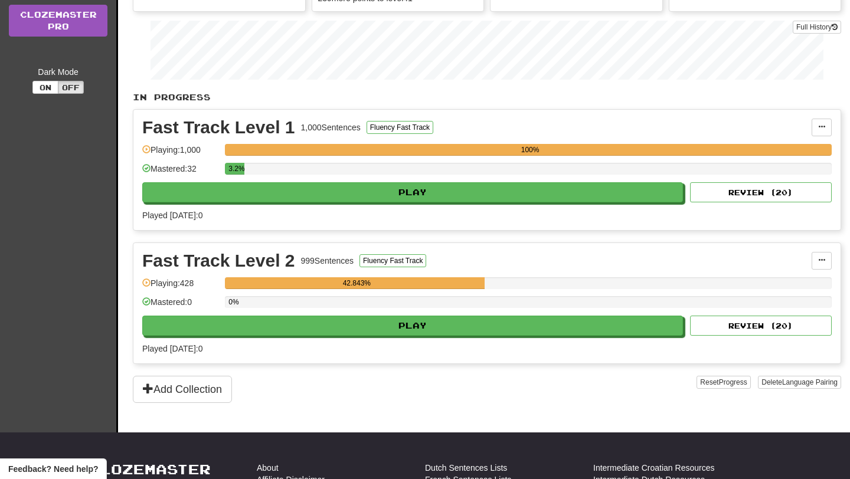
click at [408, 337] on div "Fast Track Level 2 999 Sentences Fluency Fast Track Manage Sentences Unpin from…" at bounding box center [486, 303] width 707 height 120
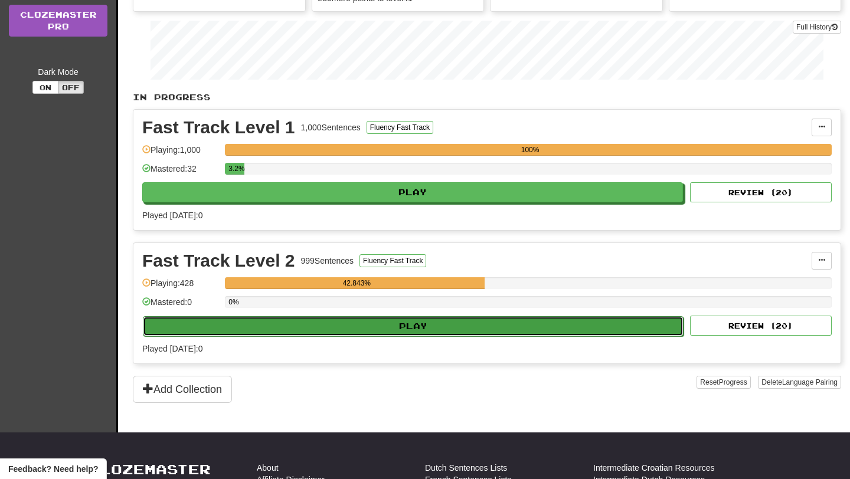
click at [410, 326] on button "Play" at bounding box center [413, 326] width 541 height 20
select select "**"
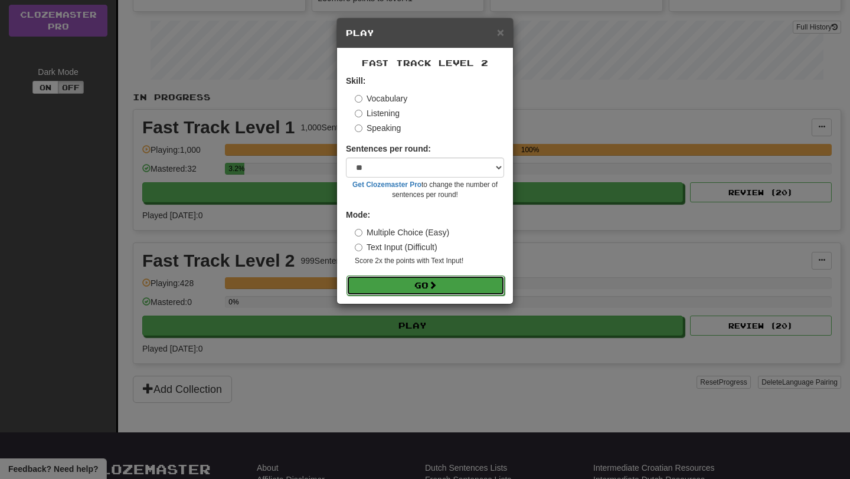
click at [435, 284] on span at bounding box center [432, 285] width 8 height 8
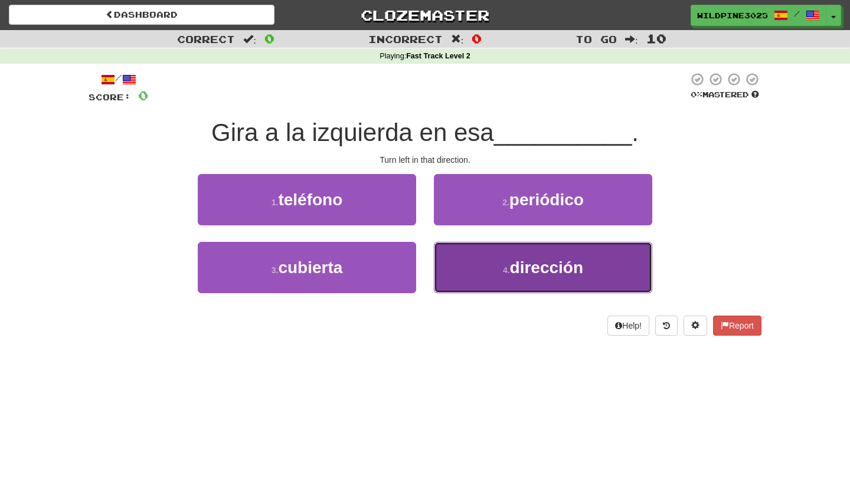
click at [474, 284] on button "4 . dirección" at bounding box center [543, 267] width 218 height 51
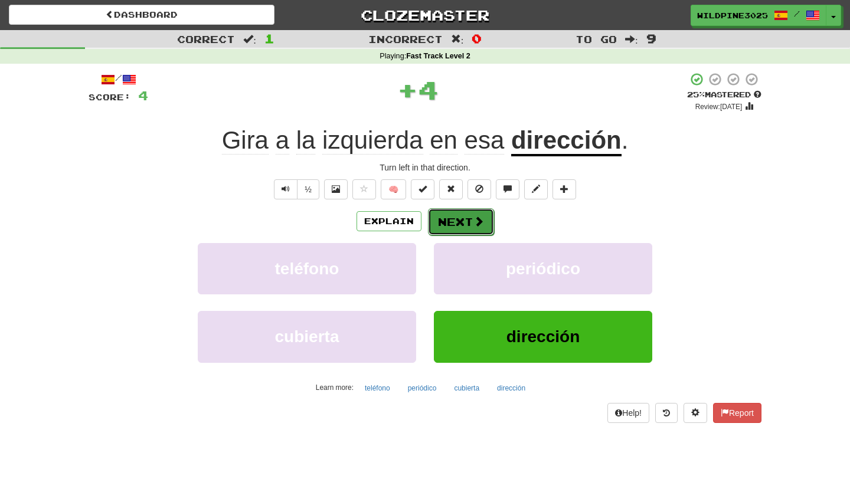
click at [468, 231] on button "Next" at bounding box center [461, 221] width 66 height 27
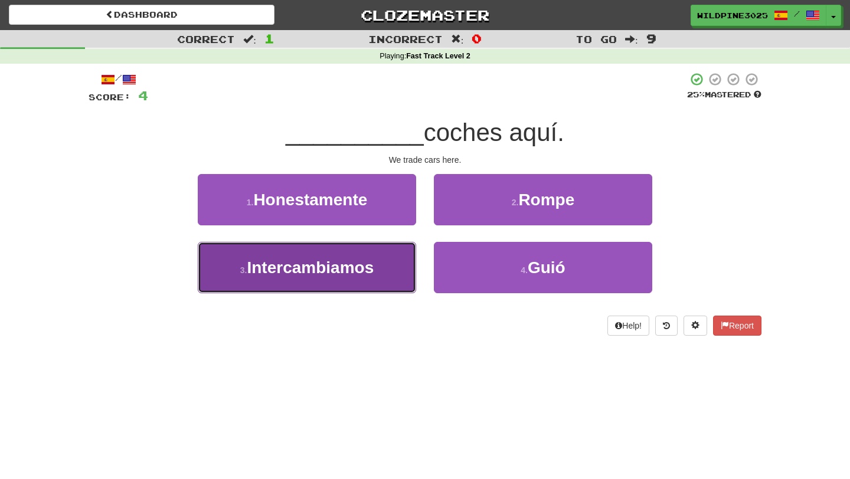
click at [342, 274] on span "Intercambiamos" at bounding box center [310, 267] width 127 height 18
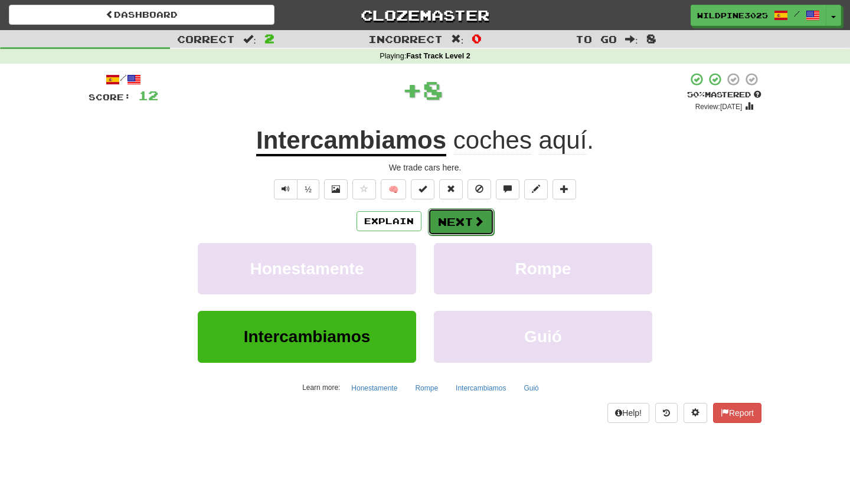
click at [440, 228] on button "Next" at bounding box center [461, 221] width 66 height 27
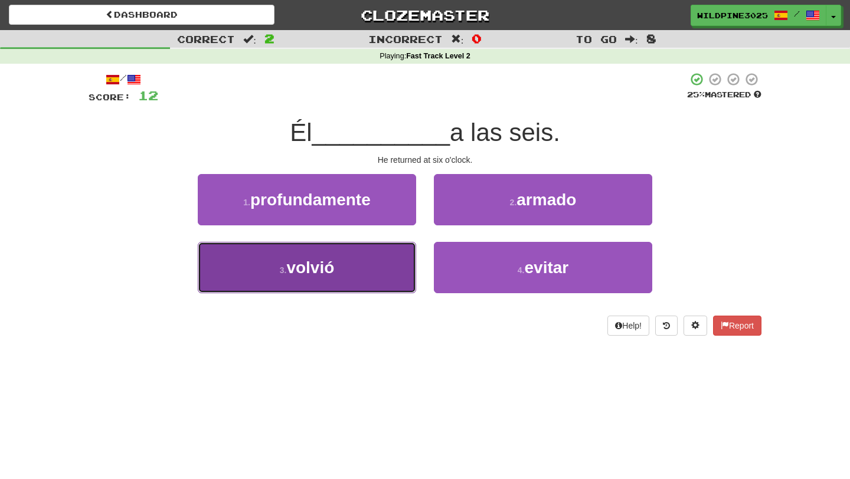
click at [384, 270] on button "3 . volvió" at bounding box center [307, 267] width 218 height 51
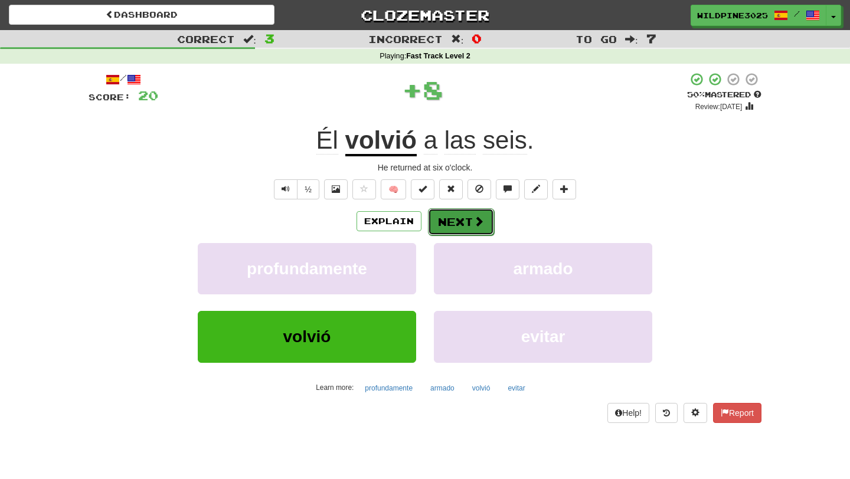
click at [443, 224] on button "Next" at bounding box center [461, 221] width 66 height 27
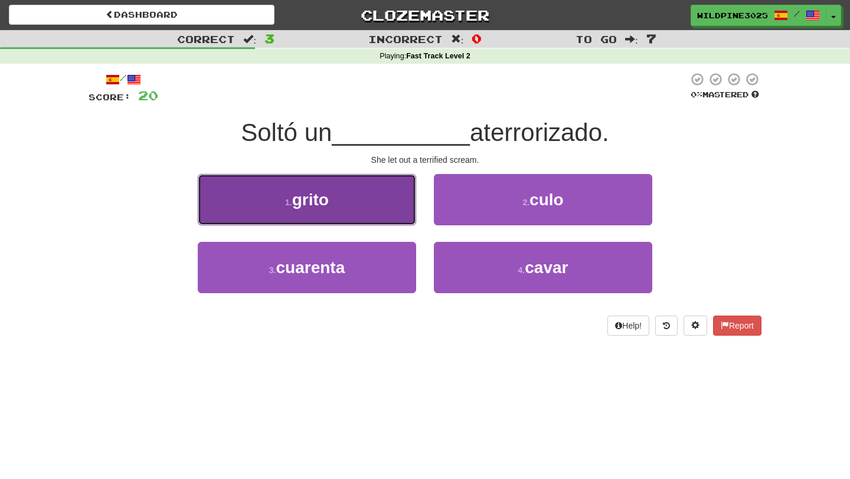
click at [404, 223] on button "1 . grito" at bounding box center [307, 199] width 218 height 51
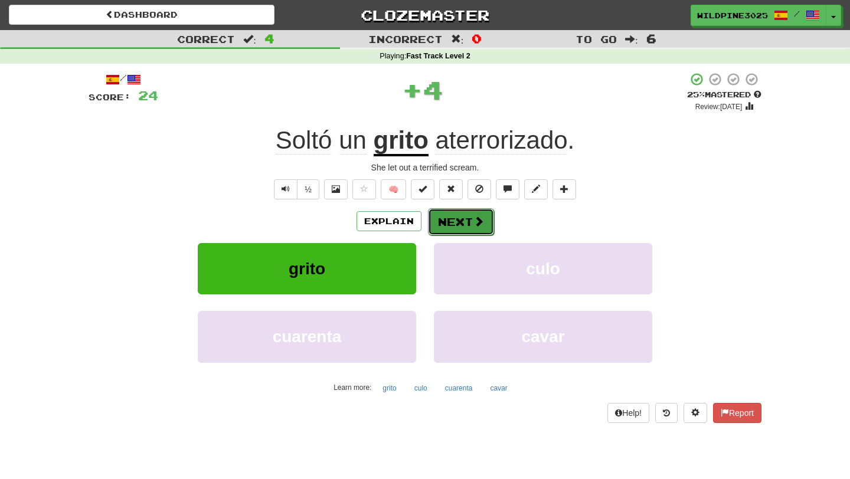
click at [451, 221] on button "Next" at bounding box center [461, 221] width 66 height 27
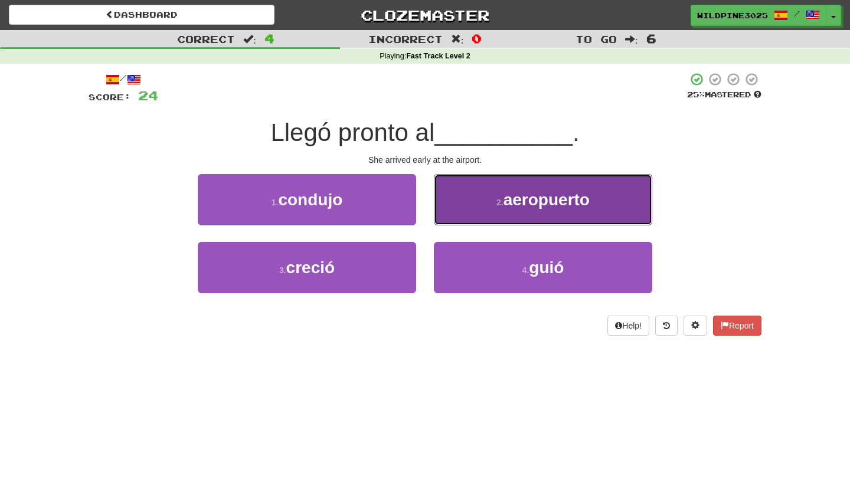
click at [448, 224] on button "2 . aeropuerto" at bounding box center [543, 199] width 218 height 51
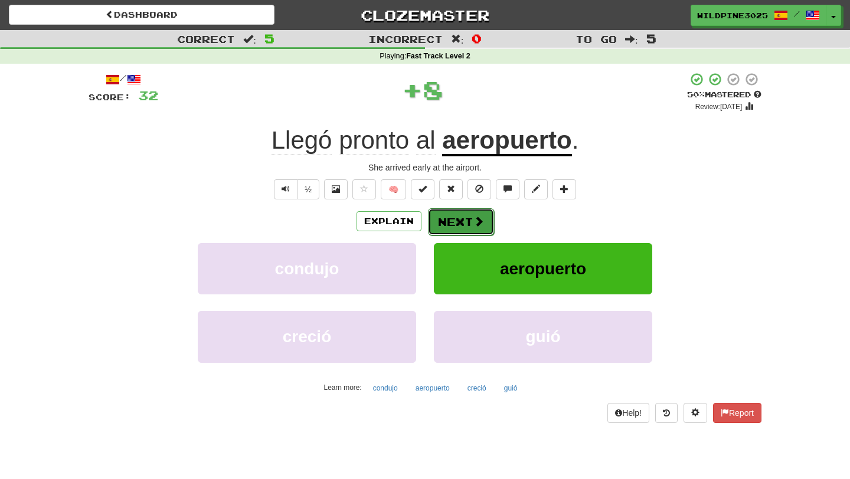
click at [443, 233] on button "Next" at bounding box center [461, 221] width 66 height 27
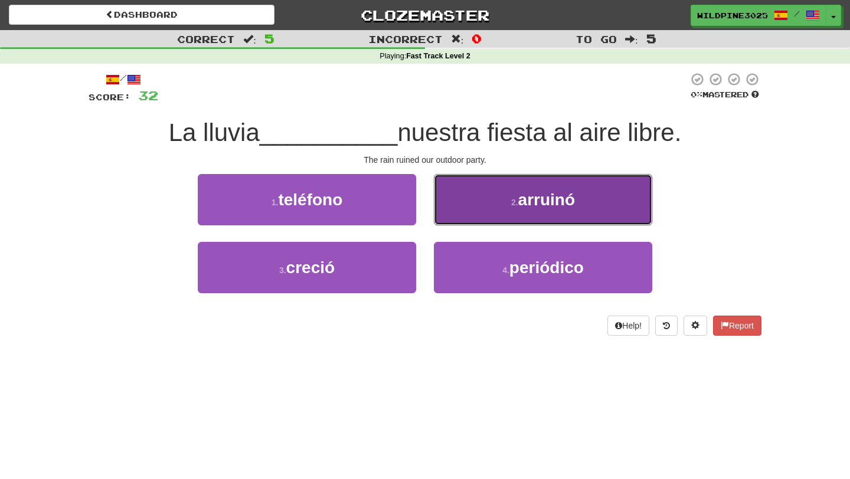
click at [454, 222] on button "2 . arruinó" at bounding box center [543, 199] width 218 height 51
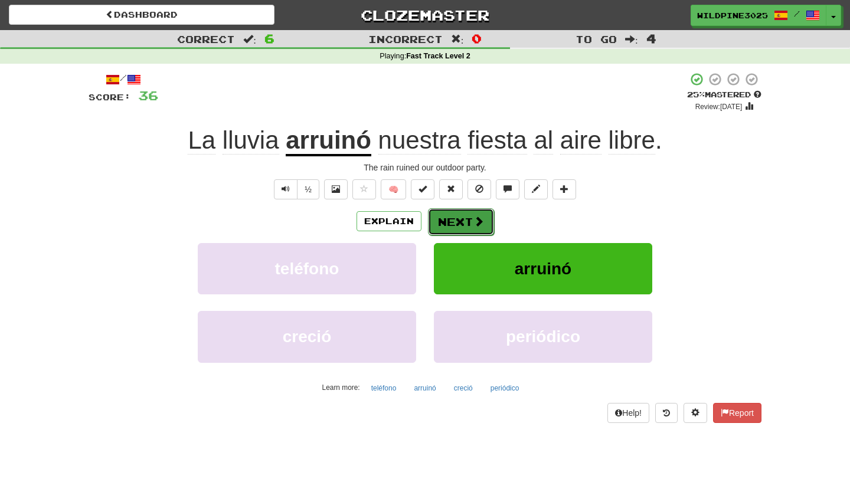
click at [454, 221] on button "Next" at bounding box center [461, 221] width 66 height 27
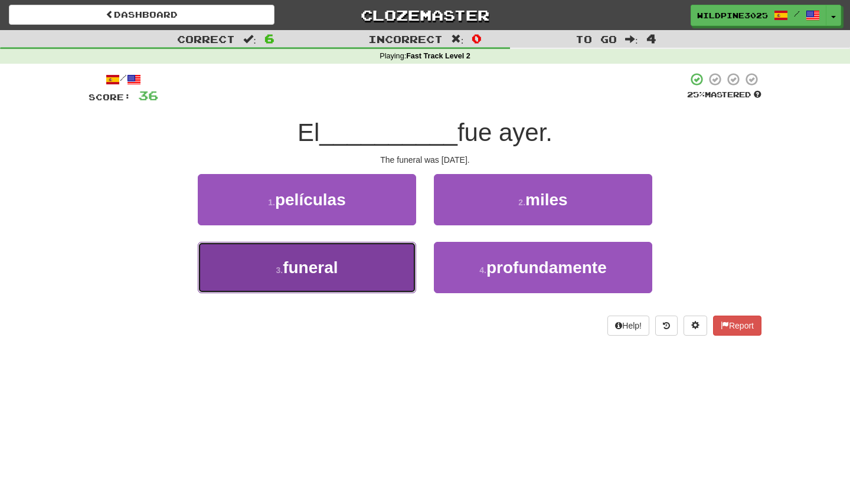
click at [402, 280] on button "3 . funeral" at bounding box center [307, 267] width 218 height 51
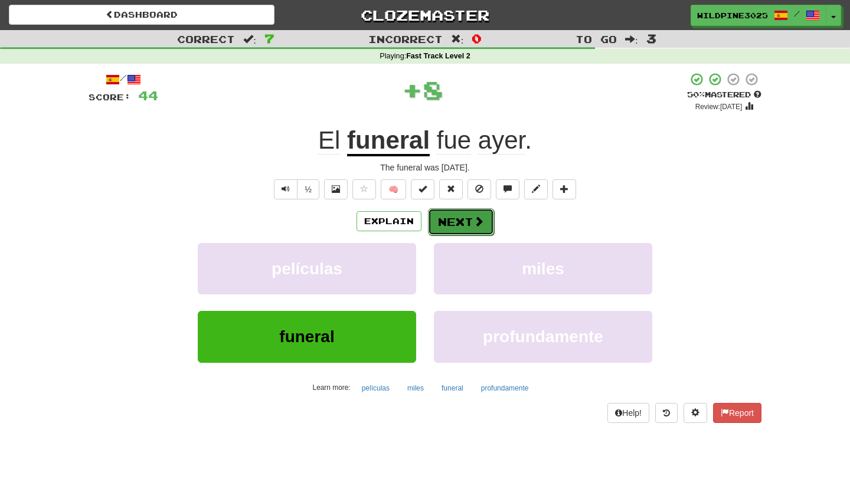
click at [460, 223] on button "Next" at bounding box center [461, 221] width 66 height 27
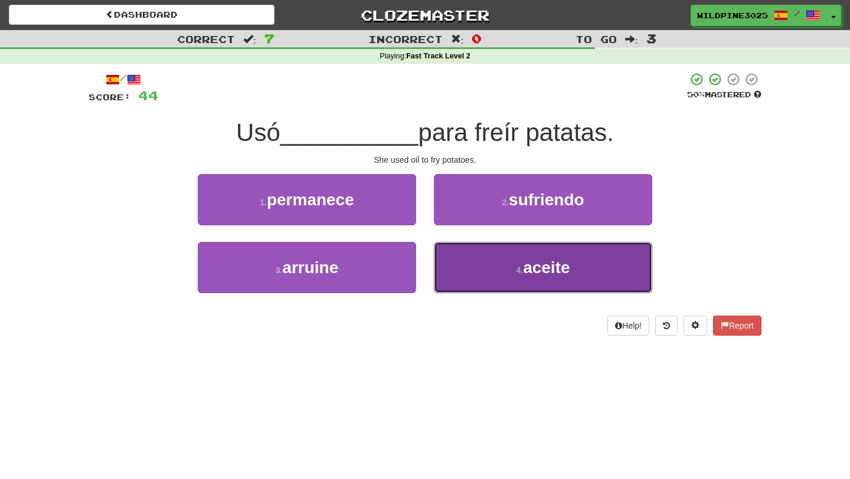
click at [456, 266] on button "4 . aceite" at bounding box center [543, 267] width 218 height 51
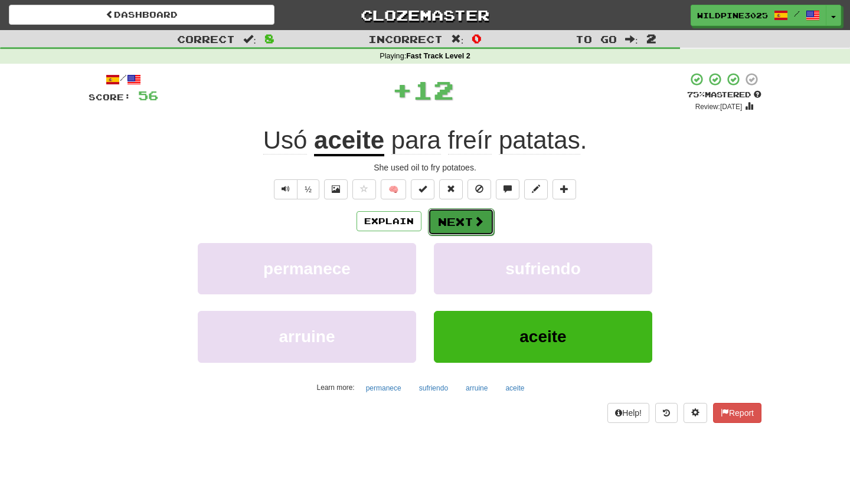
click at [461, 224] on button "Next" at bounding box center [461, 221] width 66 height 27
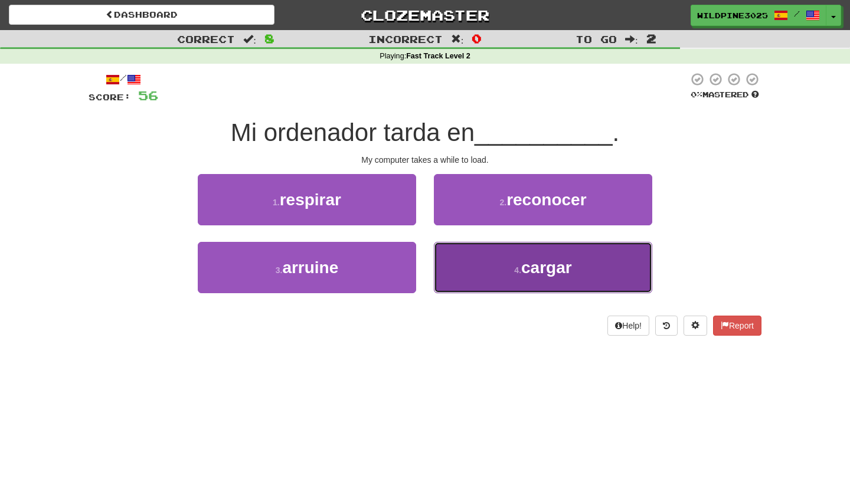
click at [474, 268] on button "4 . cargar" at bounding box center [543, 267] width 218 height 51
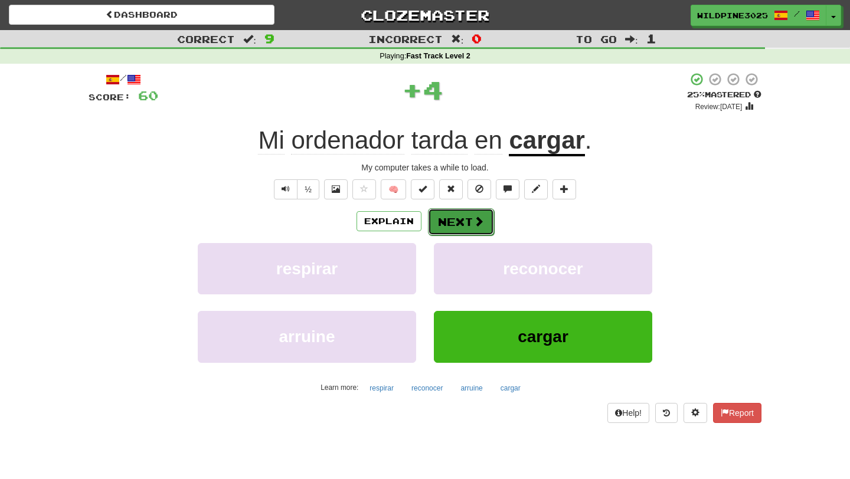
click at [468, 233] on button "Next" at bounding box center [461, 221] width 66 height 27
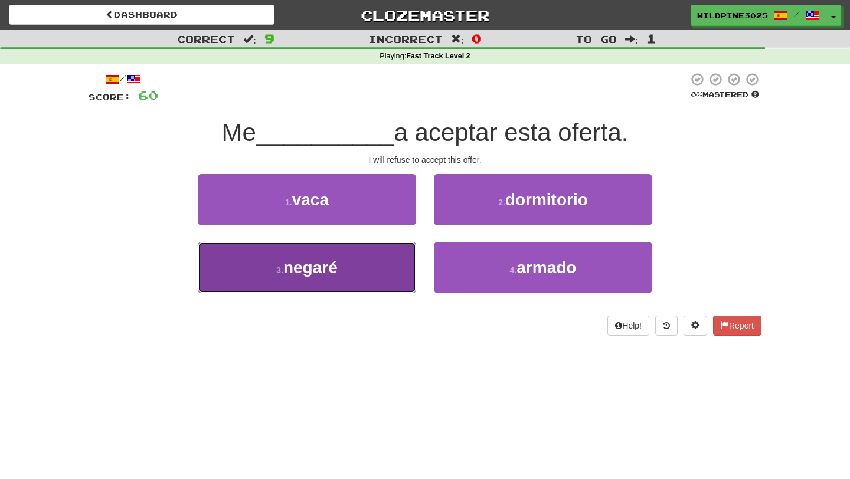
click at [410, 260] on button "3 . negaré" at bounding box center [307, 267] width 218 height 51
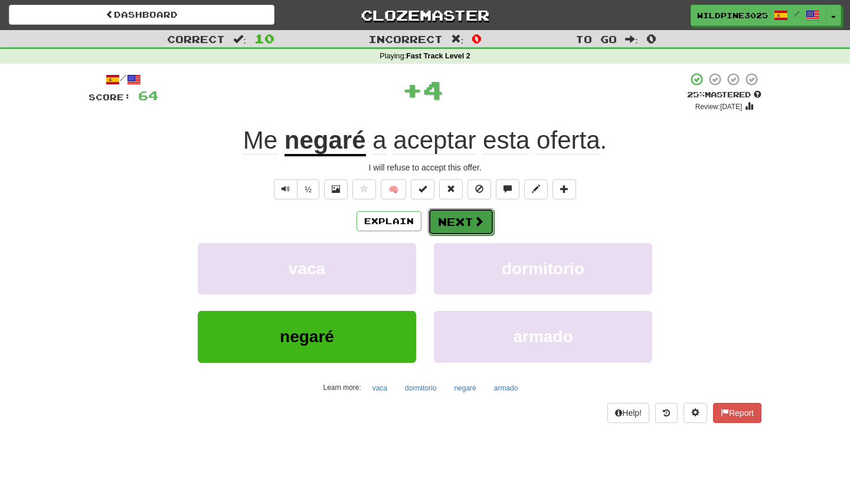
click at [450, 221] on button "Next" at bounding box center [461, 221] width 66 height 27
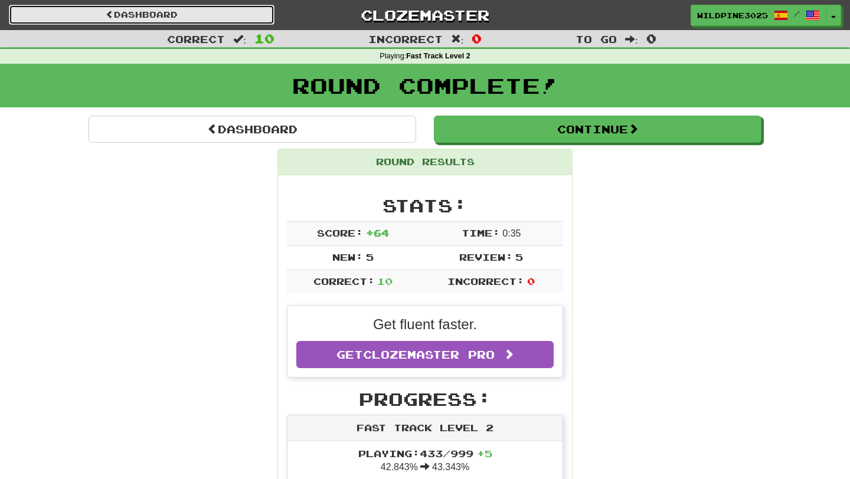
click at [266, 24] on link "Dashboard" at bounding box center [142, 15] width 266 height 20
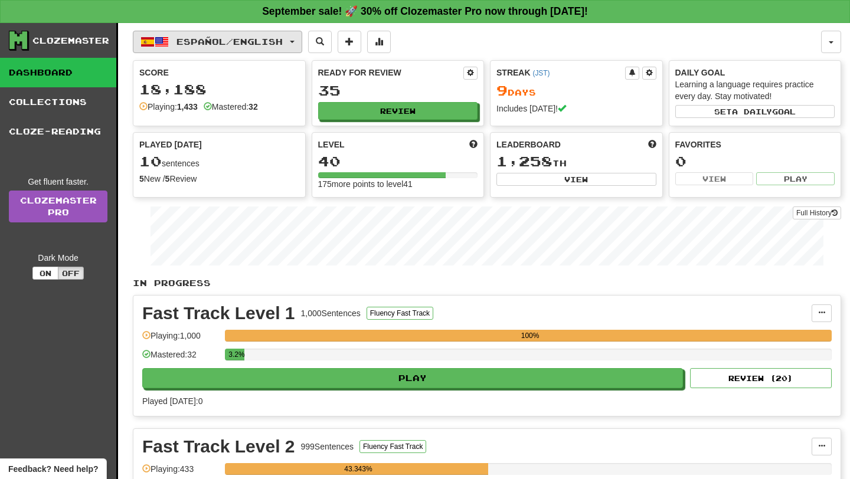
click at [283, 37] on span "Español / English" at bounding box center [229, 42] width 106 height 10
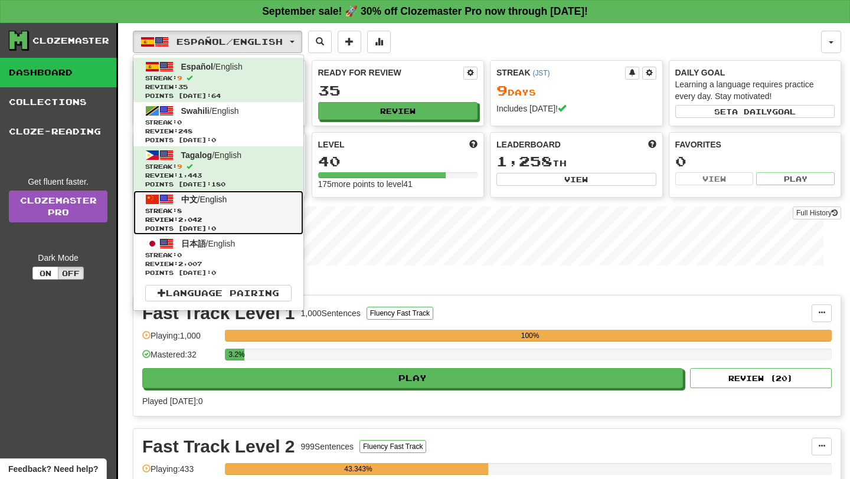
click at [284, 196] on link "中文 / English Streak: 8 Review: 2,042 Points today: 0" at bounding box center [218, 213] width 170 height 44
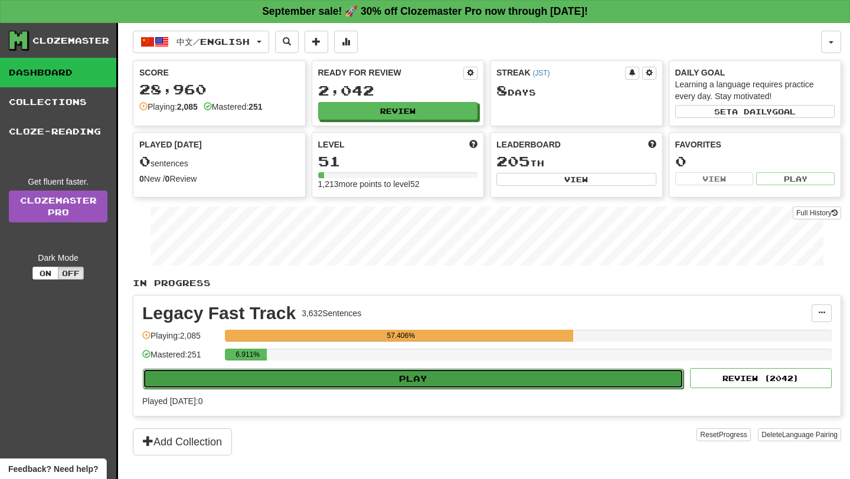
click at [426, 383] on button "Play" at bounding box center [413, 379] width 541 height 20
select select "**"
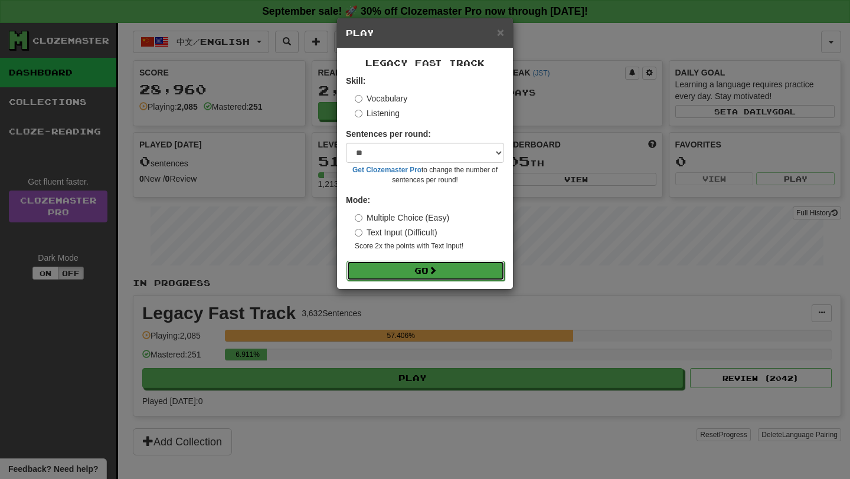
click at [402, 277] on button "Go" at bounding box center [425, 271] width 158 height 20
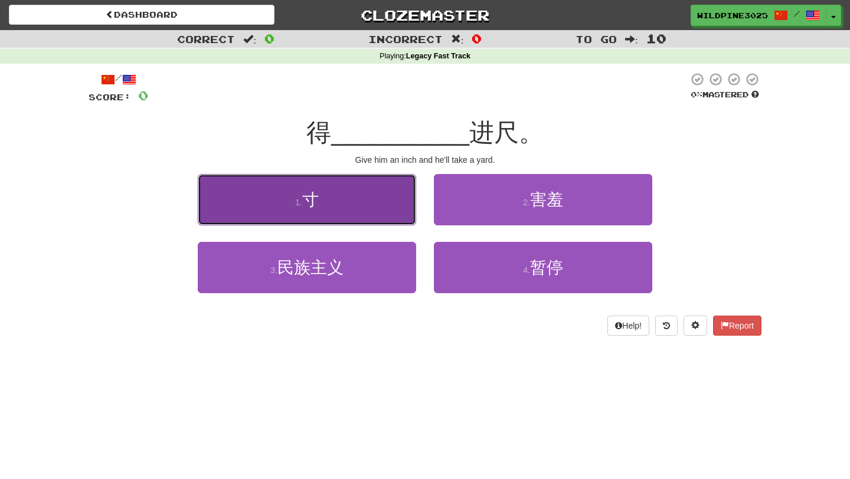
click at [414, 218] on button "1 . 寸" at bounding box center [307, 199] width 218 height 51
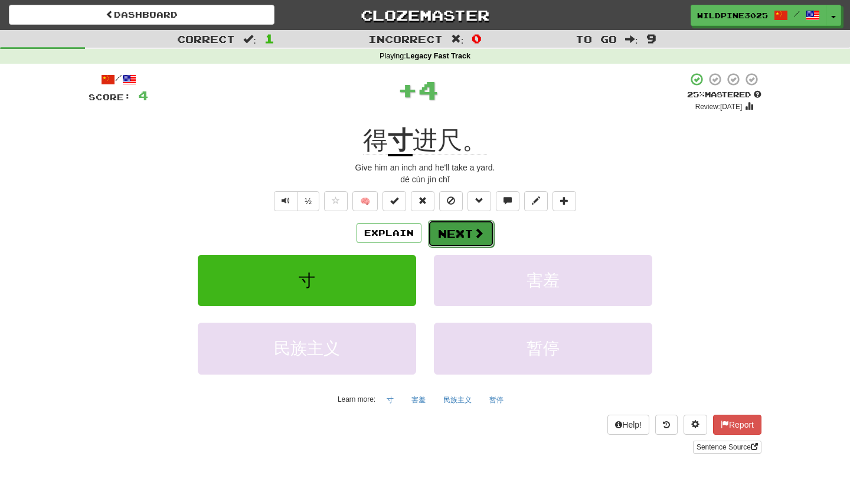
click at [470, 231] on button "Next" at bounding box center [461, 233] width 66 height 27
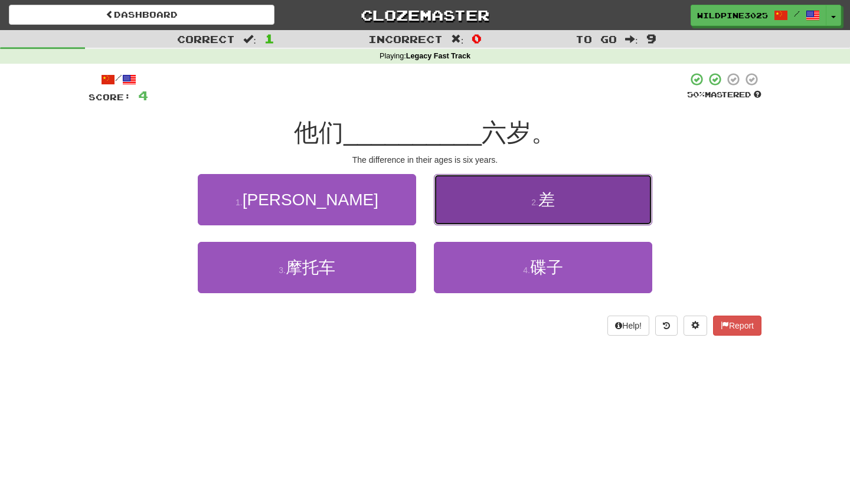
click at [474, 214] on button "2 . 差" at bounding box center [543, 199] width 218 height 51
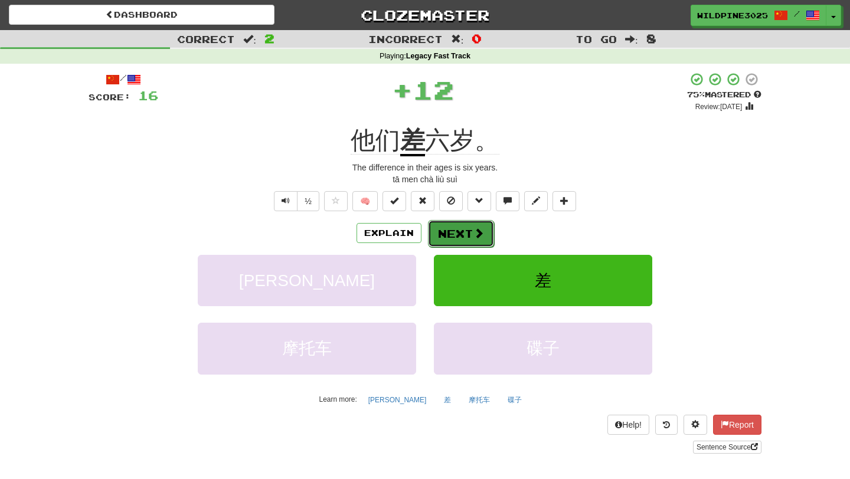
click at [472, 227] on button "Next" at bounding box center [461, 233] width 66 height 27
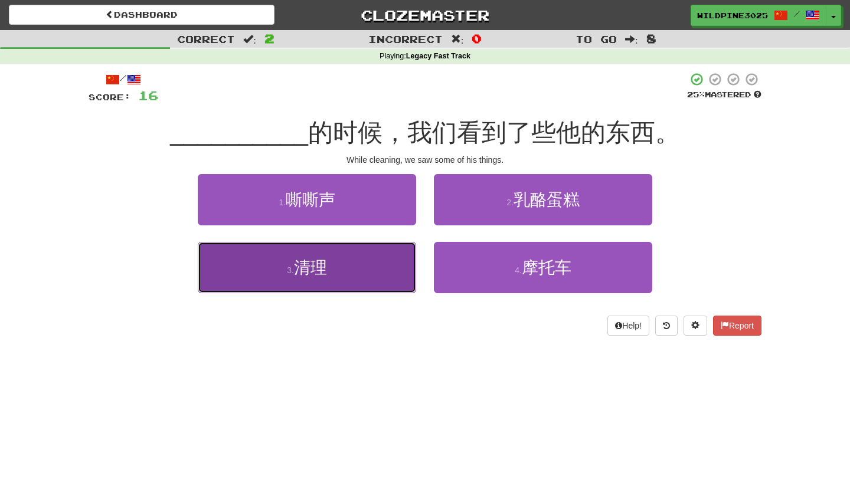
click at [339, 283] on button "3 . 清理" at bounding box center [307, 267] width 218 height 51
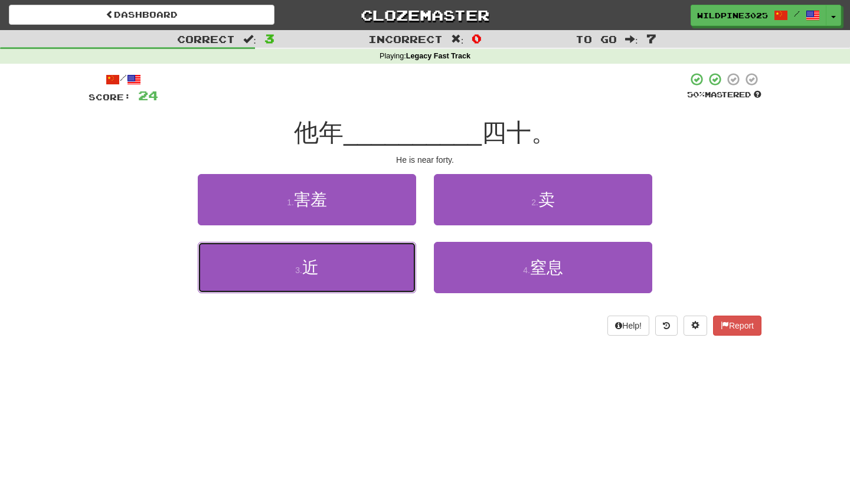
click at [339, 283] on button "3 . 近" at bounding box center [307, 267] width 218 height 51
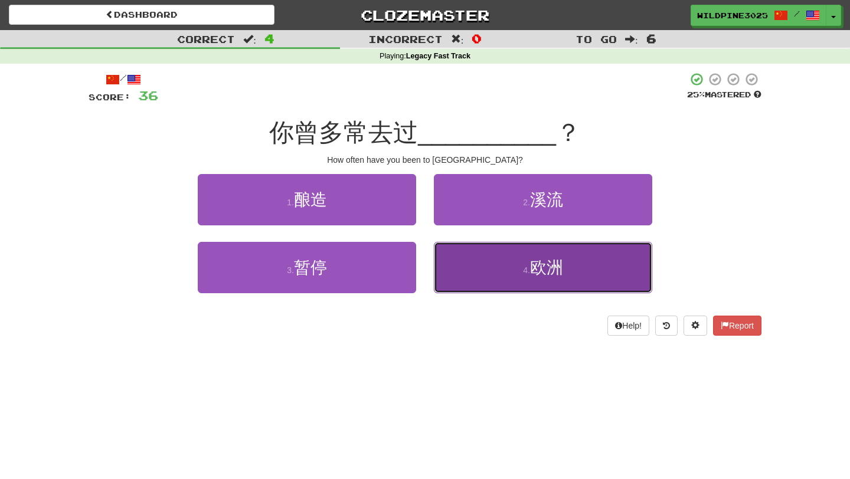
click at [483, 279] on button "4 . 欧洲" at bounding box center [543, 267] width 218 height 51
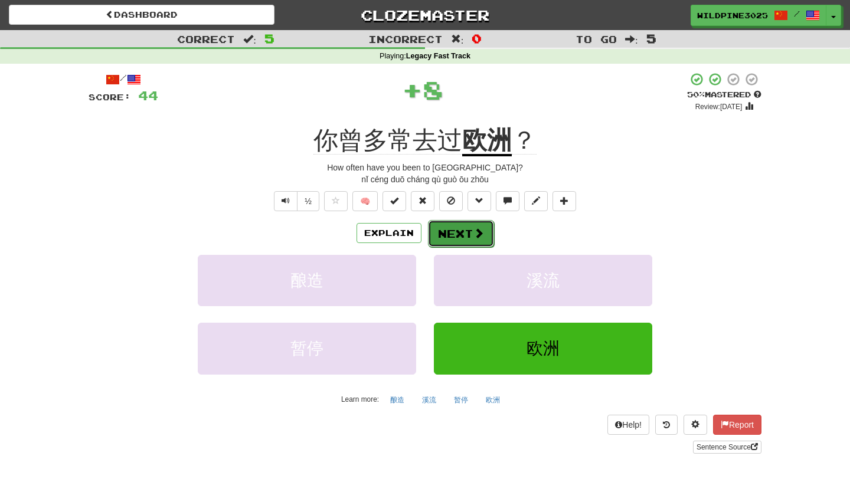
click at [465, 233] on button "Next" at bounding box center [461, 233] width 66 height 27
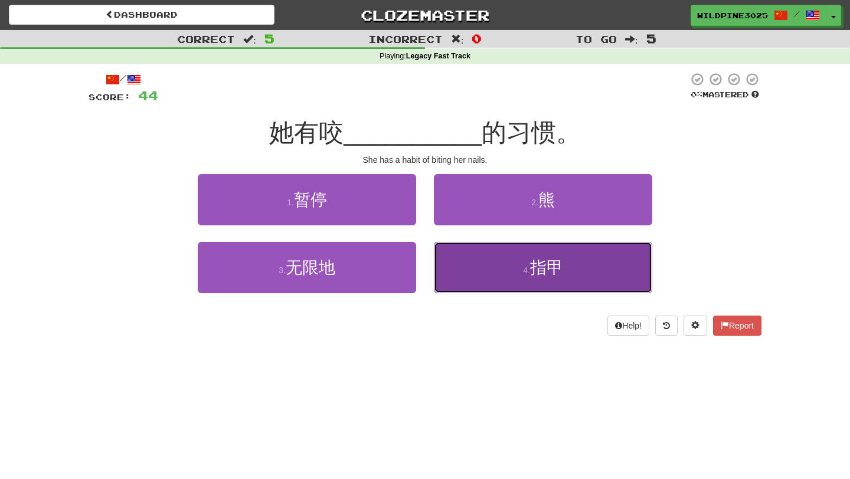
click at [460, 276] on button "4 . 指甲" at bounding box center [543, 267] width 218 height 51
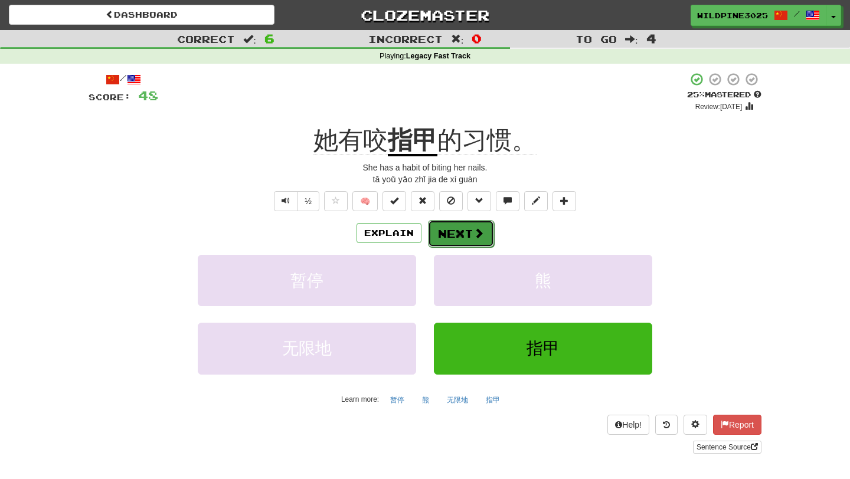
click at [446, 234] on button "Next" at bounding box center [461, 233] width 66 height 27
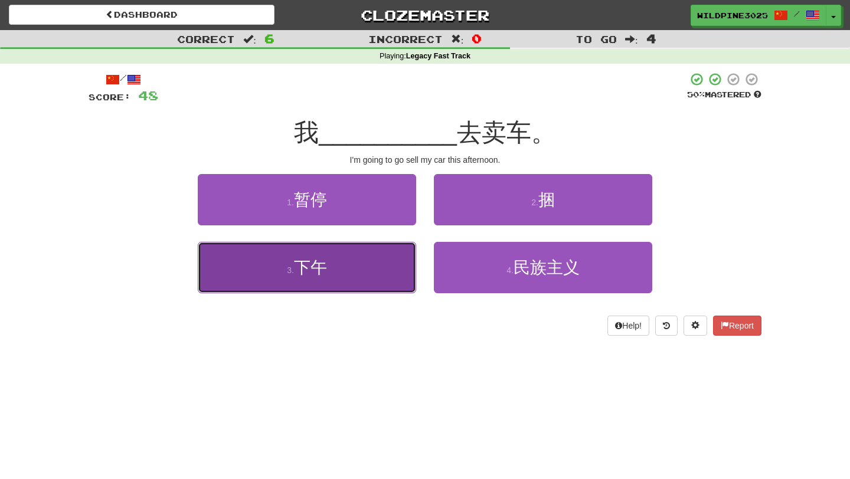
click at [366, 279] on button "3 . 下午" at bounding box center [307, 267] width 218 height 51
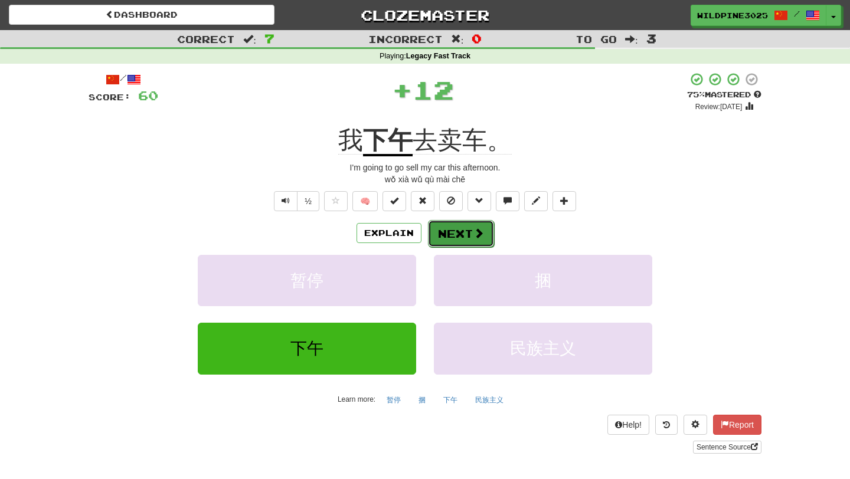
click at [459, 240] on button "Next" at bounding box center [461, 233] width 66 height 27
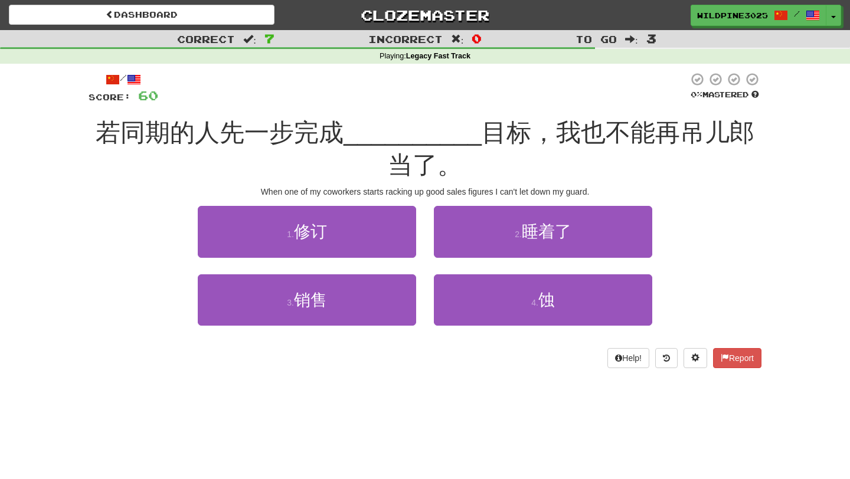
click at [371, 328] on div "3 . 销售" at bounding box center [307, 308] width 236 height 68
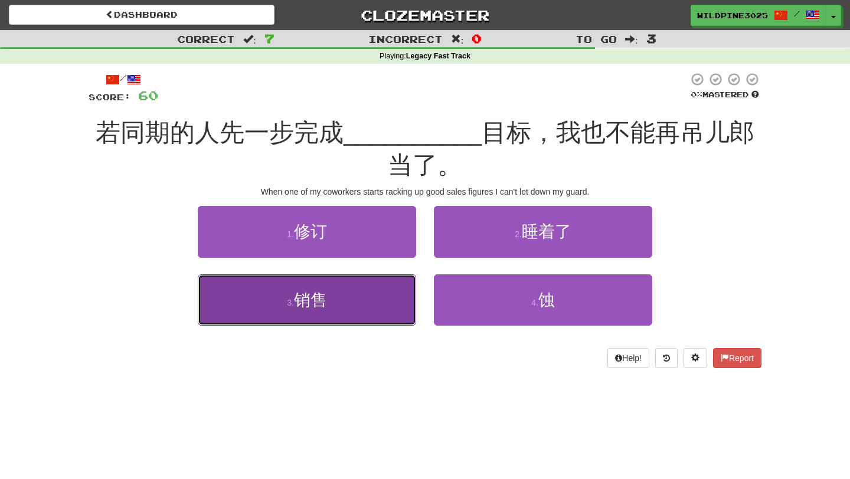
click at [371, 318] on button "3 . 销售" at bounding box center [307, 299] width 218 height 51
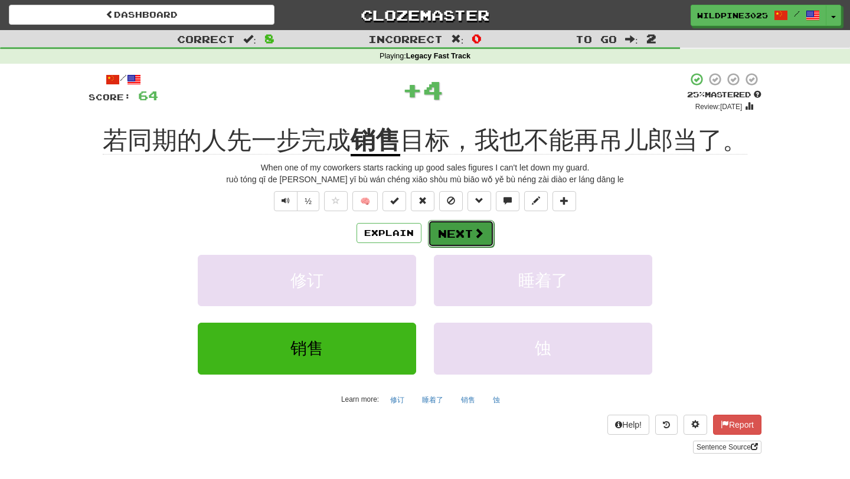
click at [474, 235] on span at bounding box center [478, 233] width 11 height 11
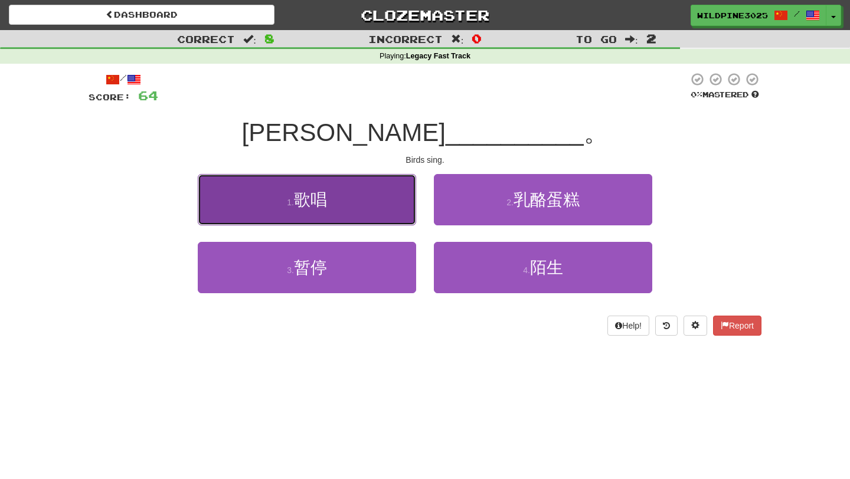
click at [397, 220] on button "1 . 歌唱" at bounding box center [307, 199] width 218 height 51
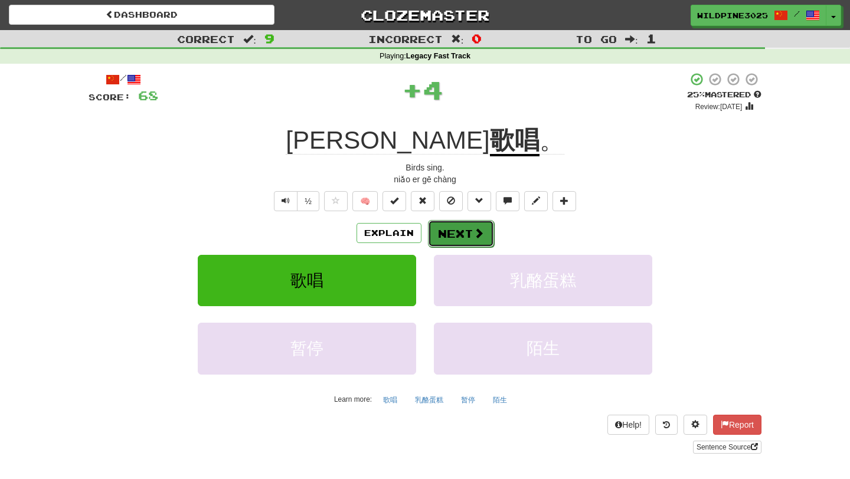
click at [454, 228] on button "Next" at bounding box center [461, 233] width 66 height 27
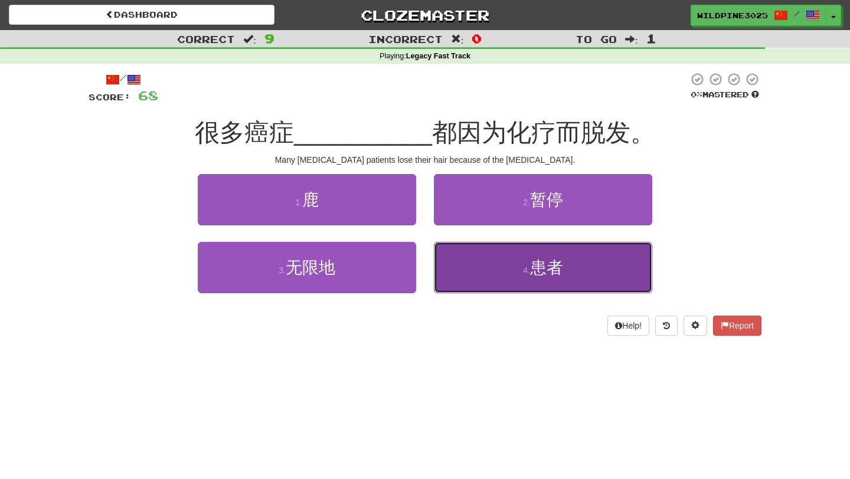
click at [482, 270] on button "4 . 患者" at bounding box center [543, 267] width 218 height 51
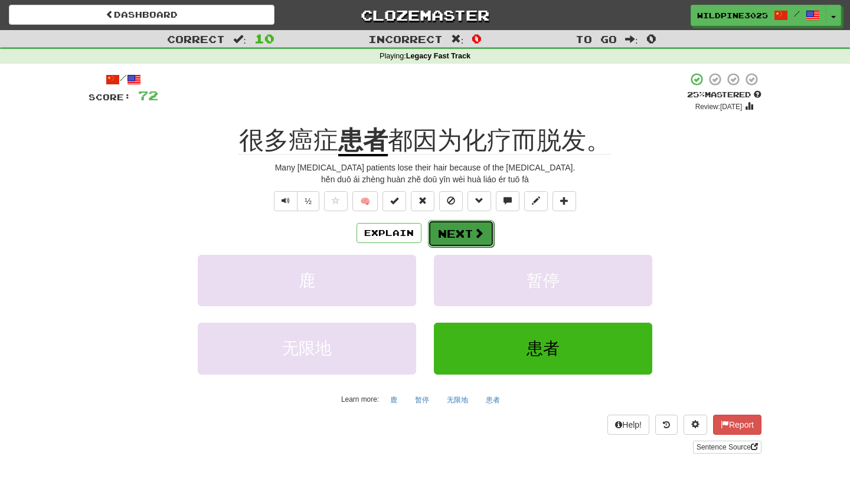
click at [479, 237] on span at bounding box center [478, 233] width 11 height 11
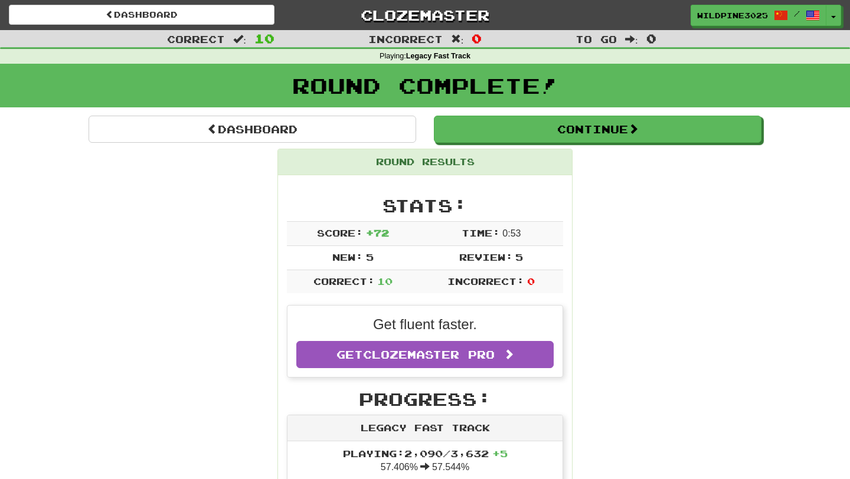
click at [252, 28] on div "Dashboard Clozemaster WildPine3025 / Toggle Dropdown Dashboard Leaderboard Acti…" at bounding box center [425, 15] width 832 height 30
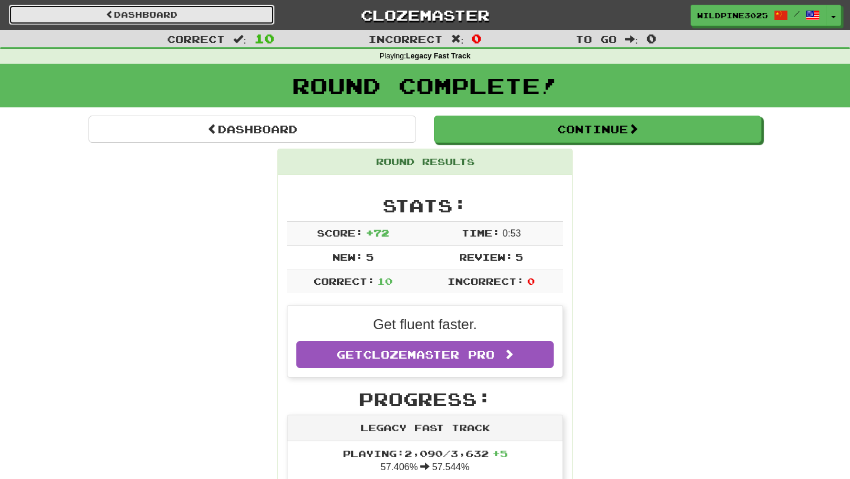
click at [252, 22] on link "Dashboard" at bounding box center [142, 15] width 266 height 20
